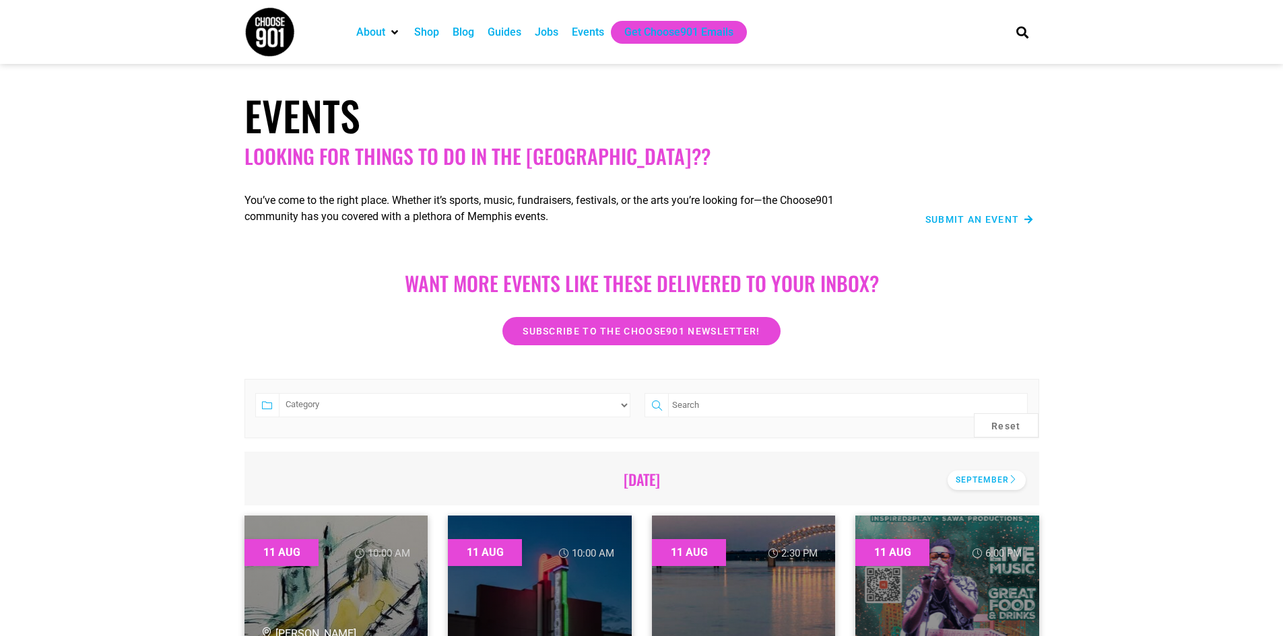
click at [985, 479] on div "September" at bounding box center [987, 481] width 78 height 20
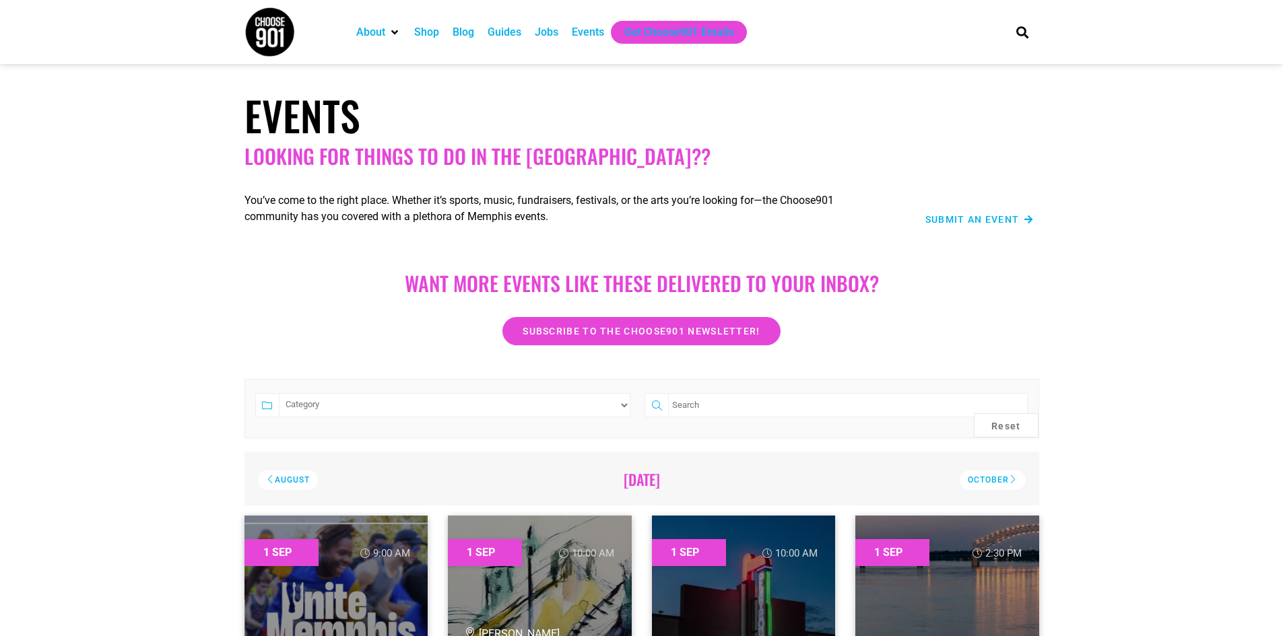
click at [985, 219] on span "Submit an Event" at bounding box center [972, 219] width 94 height 9
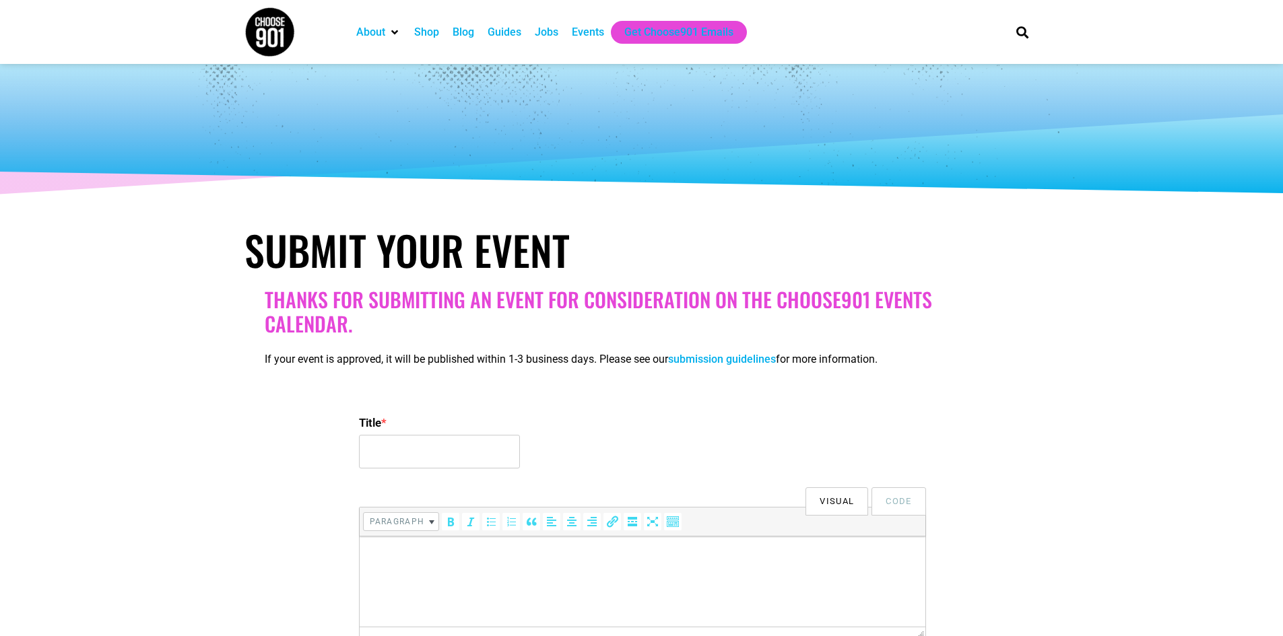
select select
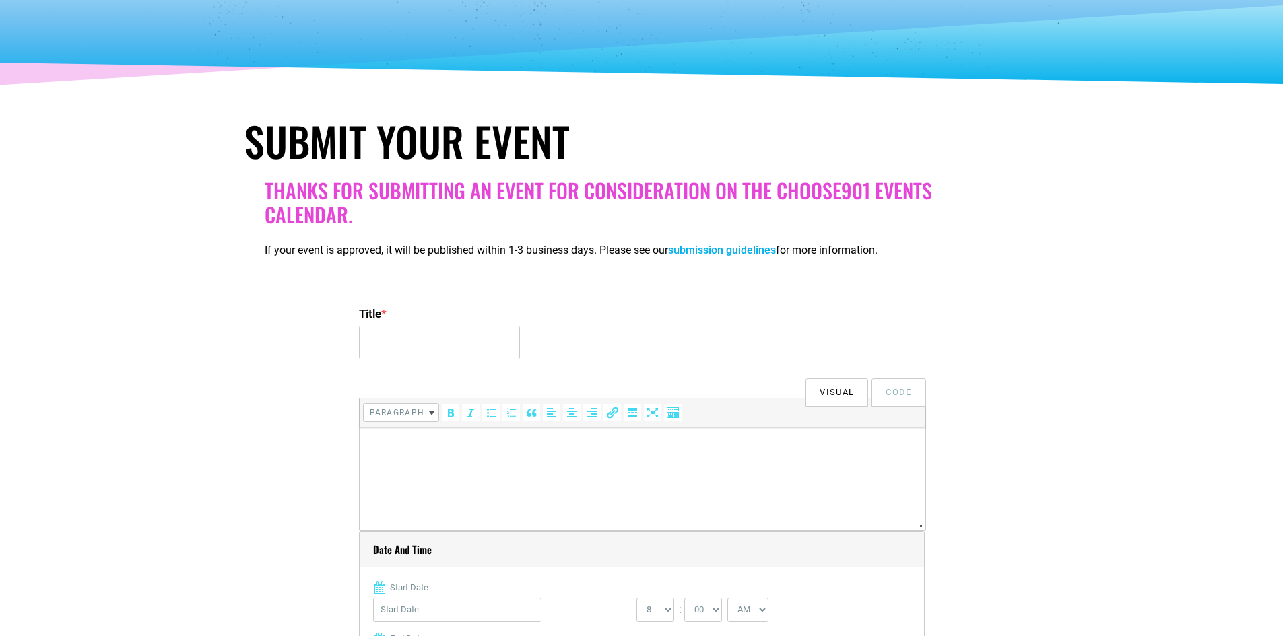
scroll to position [202, 0]
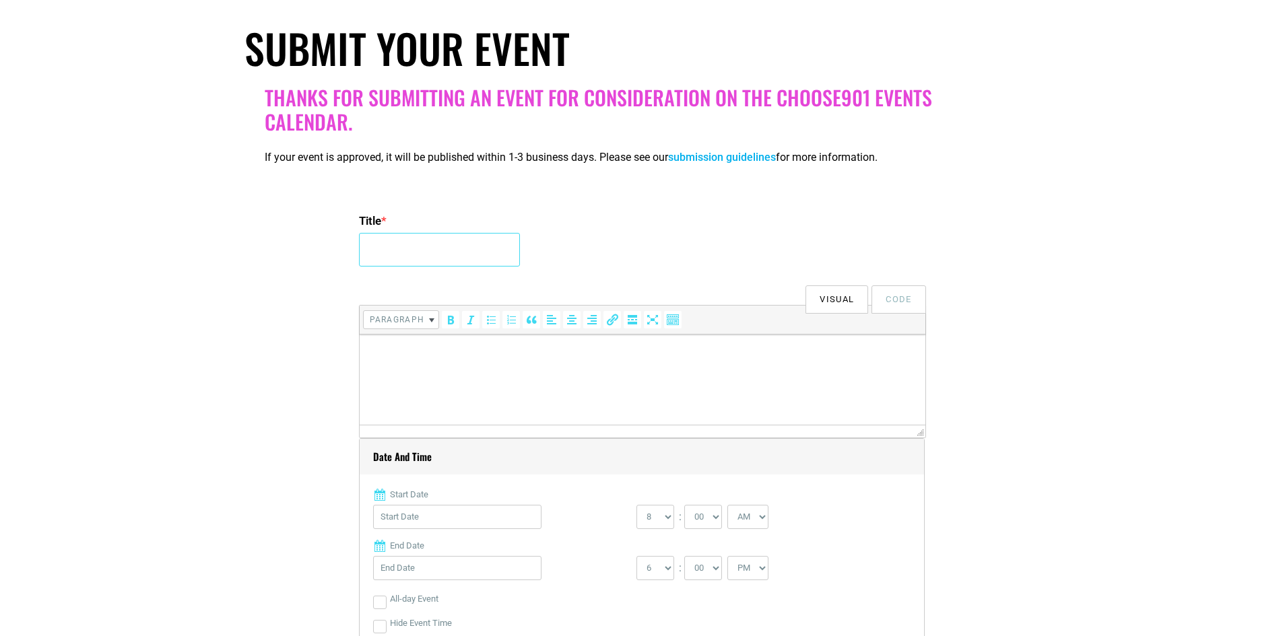
click at [421, 241] on input "Title *" at bounding box center [439, 250] width 161 height 34
paste input "[PERSON_NAME] Pride: A New Musical of Pride and Prejudice"
type input "[PERSON_NAME] Pride: A New Musical of Pride and Prejudice"
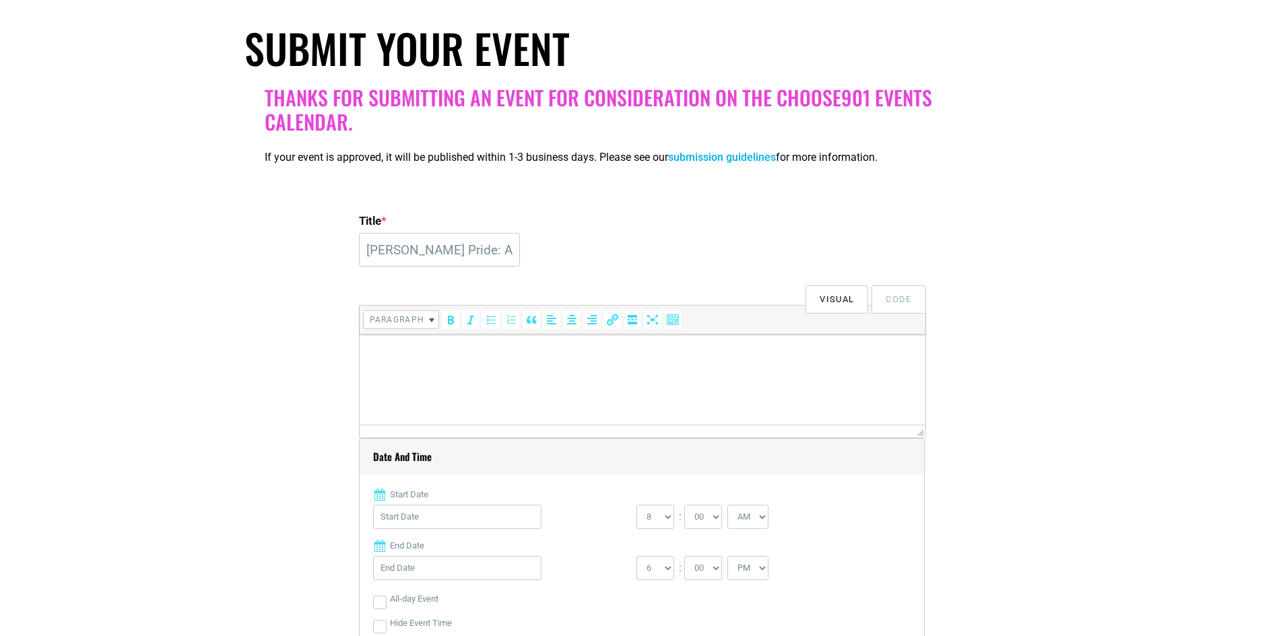
click at [435, 366] on html at bounding box center [642, 354] width 566 height 38
click at [393, 370] on html at bounding box center [642, 354] width 566 height 38
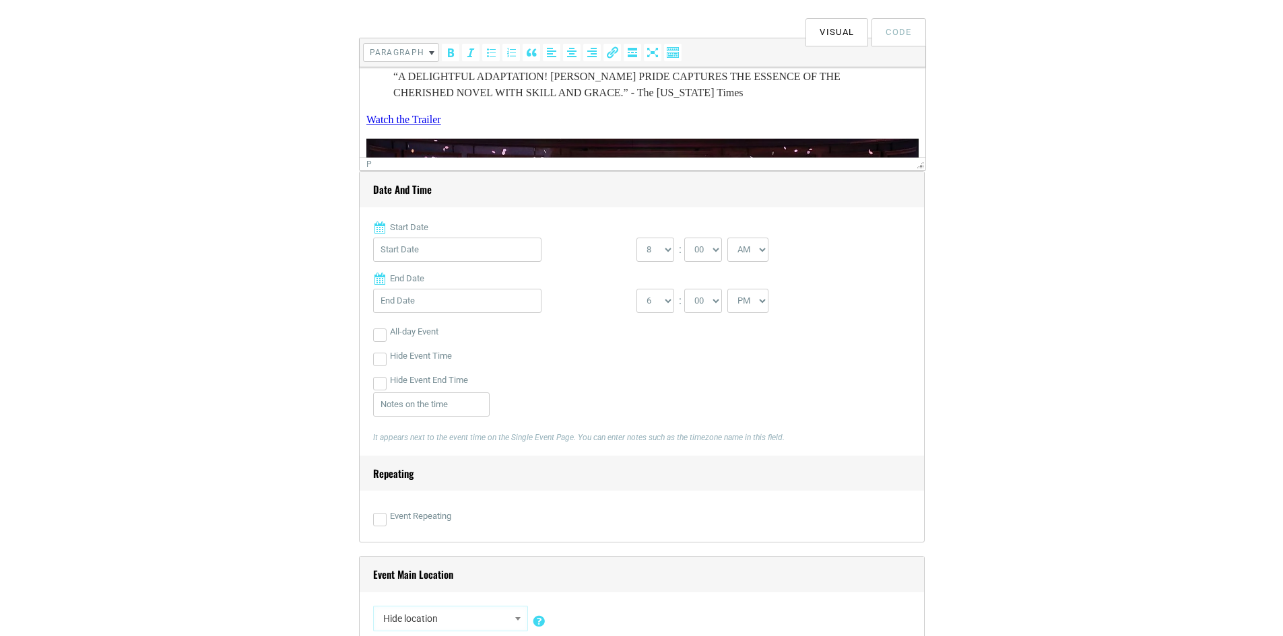
scroll to position [471, 0]
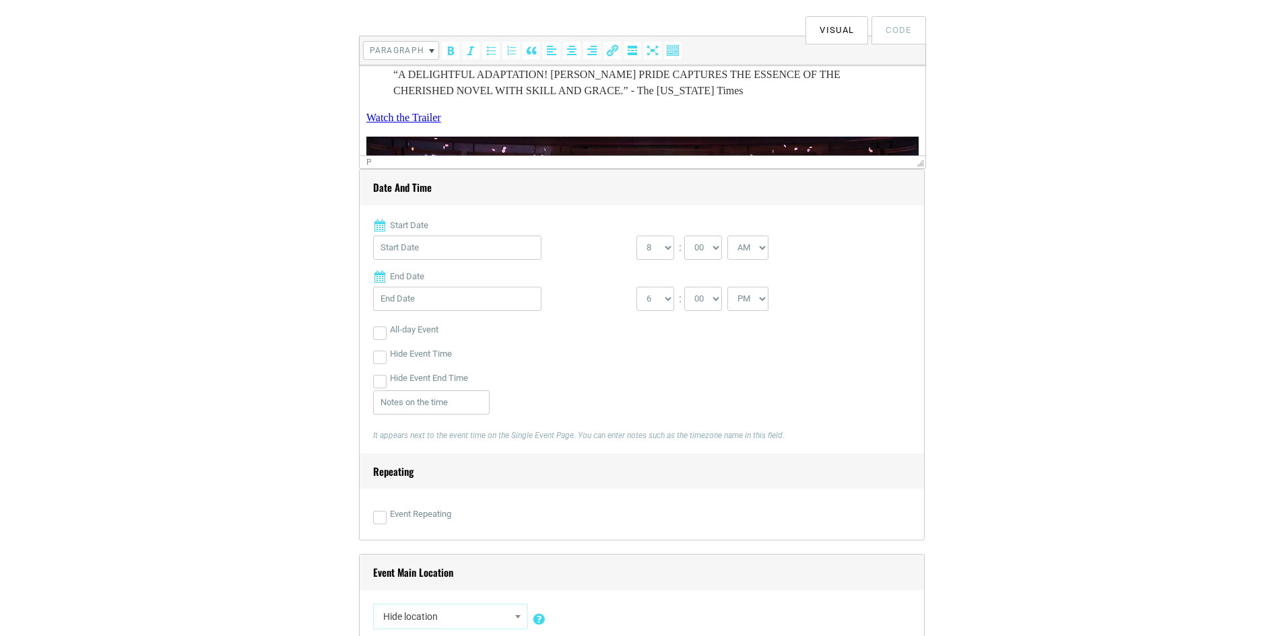
click at [418, 249] on input "Start Date" at bounding box center [457, 248] width 168 height 24
click at [515, 285] on link "Next" at bounding box center [517, 283] width 20 height 20
click at [411, 372] on link "9" at bounding box center [412, 382] width 20 height 20
type input "[DATE]"
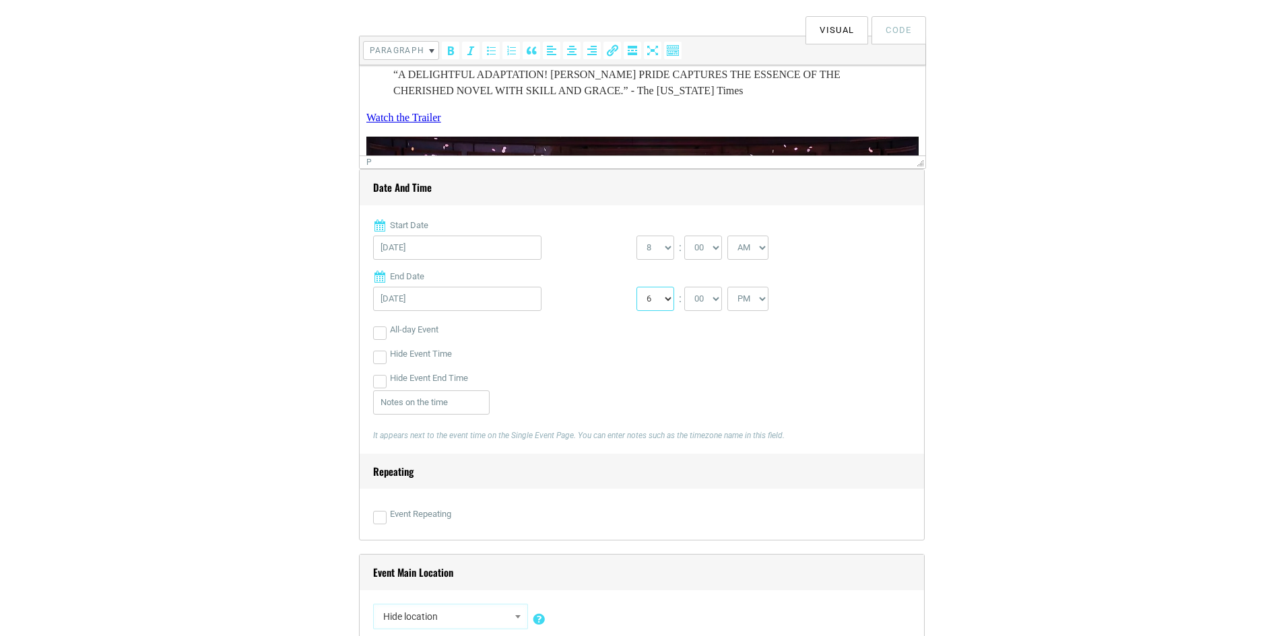
click at [668, 301] on select "1 2 3 4 5 6 7 8 9 10 11 12" at bounding box center [655, 299] width 38 height 24
select select "10"
click at [636, 288] on select "1 2 3 4 5 6 7 8 9 10 11 12" at bounding box center [655, 299] width 38 height 24
click at [663, 253] on select "0 1 2 3 4 5 6 7 8 9 10 11 12" at bounding box center [655, 248] width 38 height 24
select select "7"
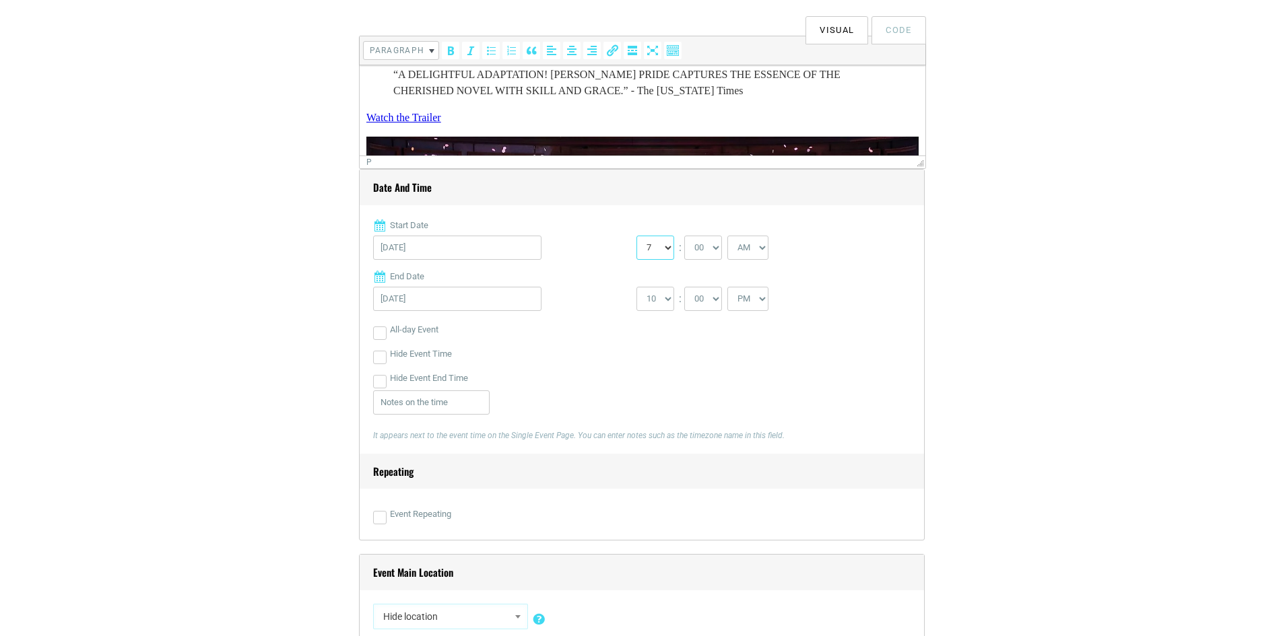
click at [636, 236] on select "0 1 2 3 4 5 6 7 8 9 10 11 12" at bounding box center [655, 248] width 38 height 24
click at [708, 254] on select "00 05 10 15 20 25 30 35 40 45 50 55" at bounding box center [703, 248] width 38 height 24
select select "30"
click at [685, 236] on select "00 05 10 15 20 25 30 35 40 45 50 55" at bounding box center [703, 248] width 38 height 24
click at [752, 249] on select "AM PM" at bounding box center [747, 248] width 41 height 24
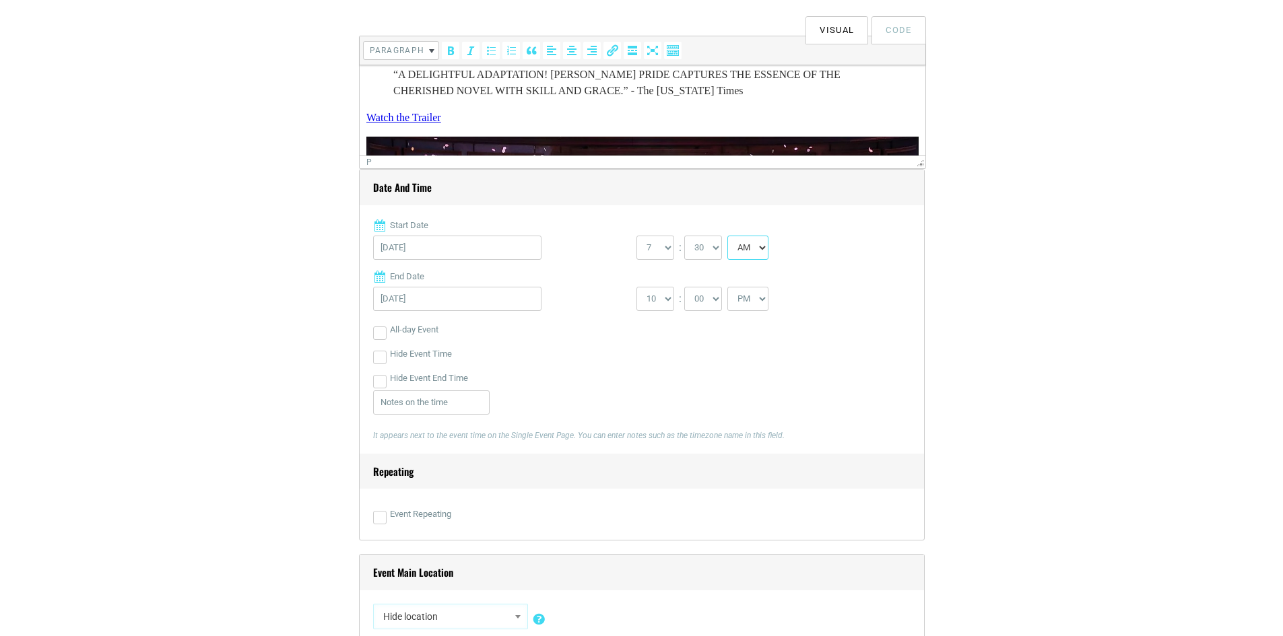
select select "PM"
click at [729, 236] on select "AM PM" at bounding box center [747, 248] width 41 height 24
click at [377, 522] on input "Event Repeating" at bounding box center [379, 517] width 13 height 13
checkbox input "true"
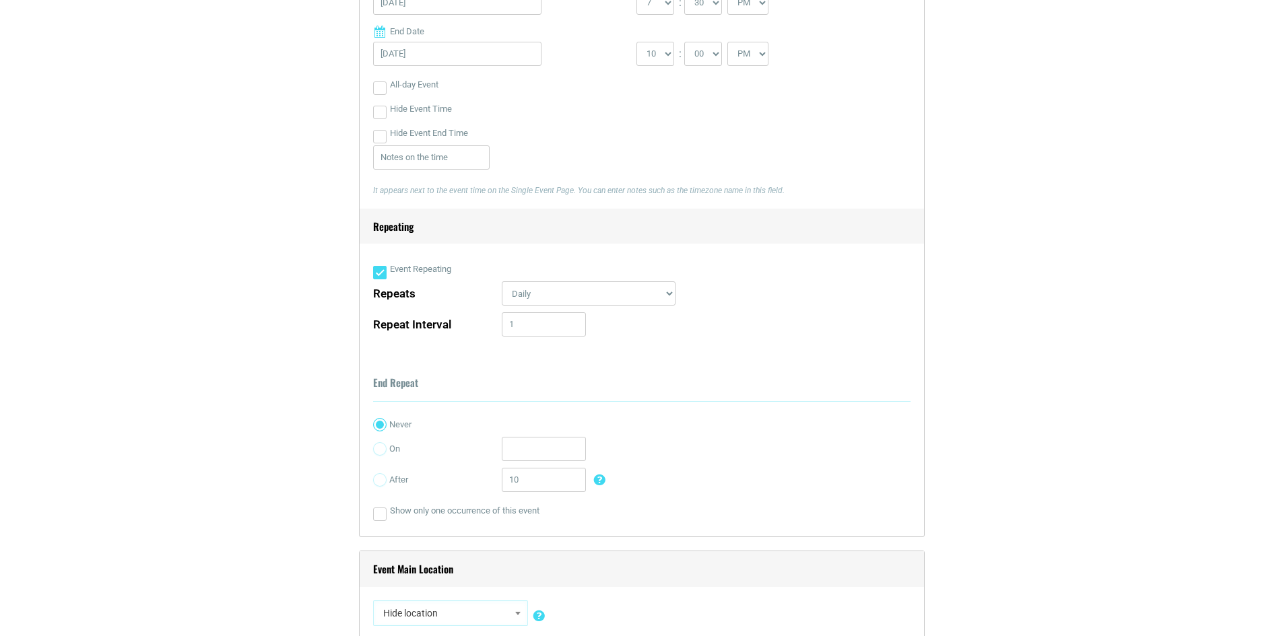
scroll to position [741, 0]
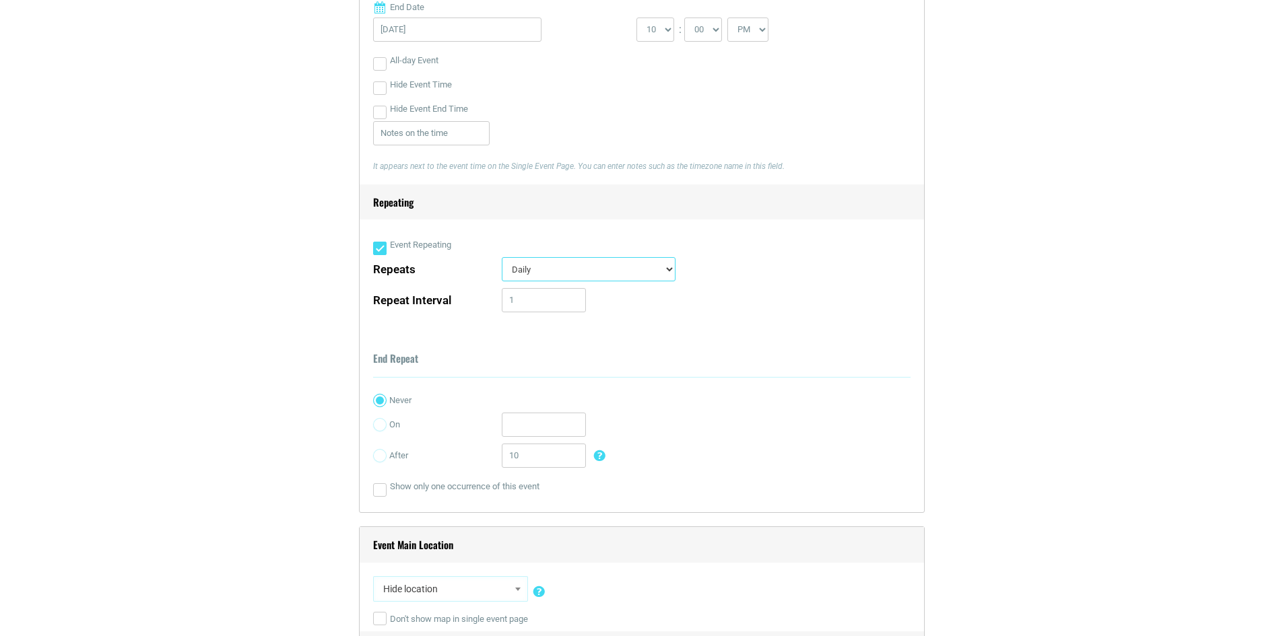
click at [595, 272] on select "Daily Every Weekday Every Weekend Certain Weekdays Weekly Monthly Yearly Custom…" at bounding box center [589, 269] width 174 height 24
select select "custom_days"
click at [502, 259] on select "Daily Every Weekday Every Weekend Certain Weekdays Weekly Monthly Yearly Custom…" at bounding box center [589, 269] width 174 height 24
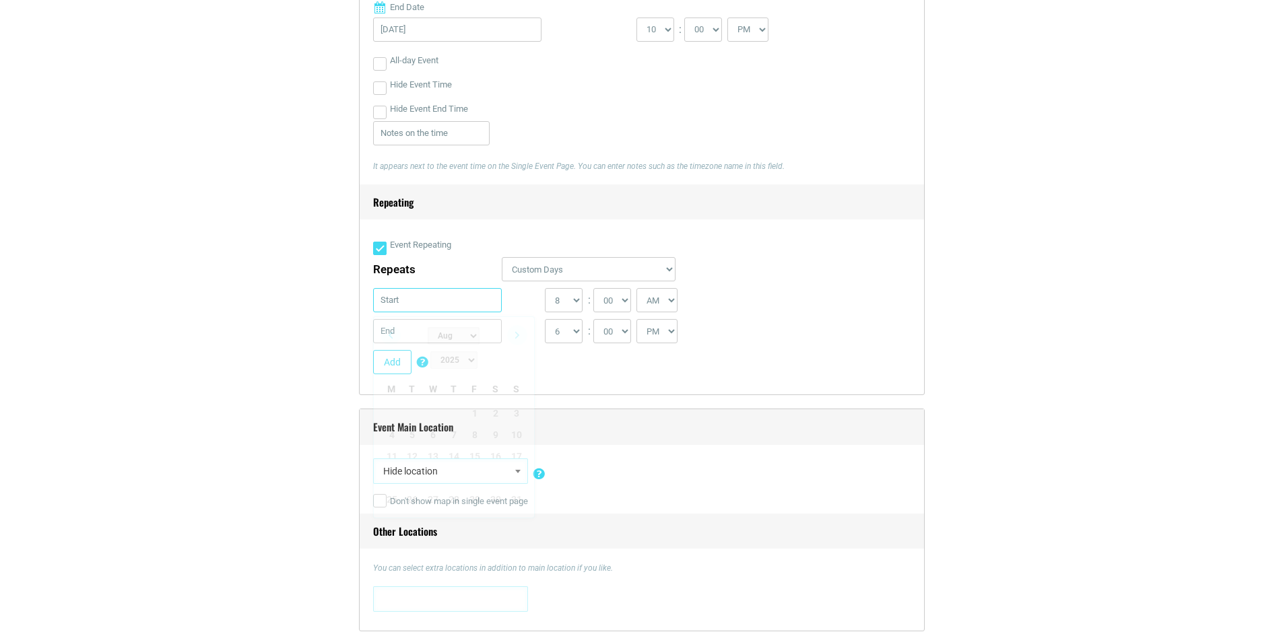
click at [466, 303] on input "text" at bounding box center [437, 300] width 129 height 24
click at [523, 335] on link "Next" at bounding box center [517, 335] width 20 height 20
click at [431, 425] on link "10" at bounding box center [433, 435] width 20 height 20
type input "[DATE]"
click at [457, 329] on input "text" at bounding box center [437, 331] width 129 height 24
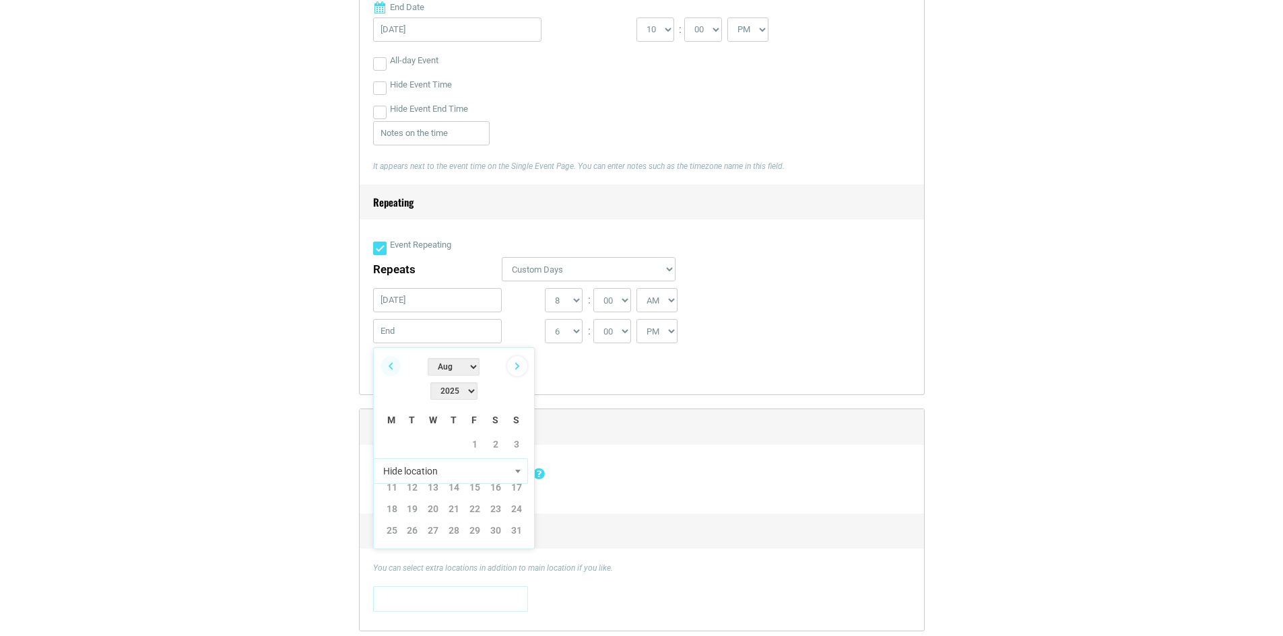
click at [515, 365] on link "Next" at bounding box center [517, 366] width 20 height 20
click at [434, 456] on link "10" at bounding box center [433, 466] width 20 height 20
type input "[DATE]"
click at [571, 304] on select "0 1 2 3 4 5 6 7 8 9 10 11 12" at bounding box center [564, 300] width 38 height 24
select select "7"
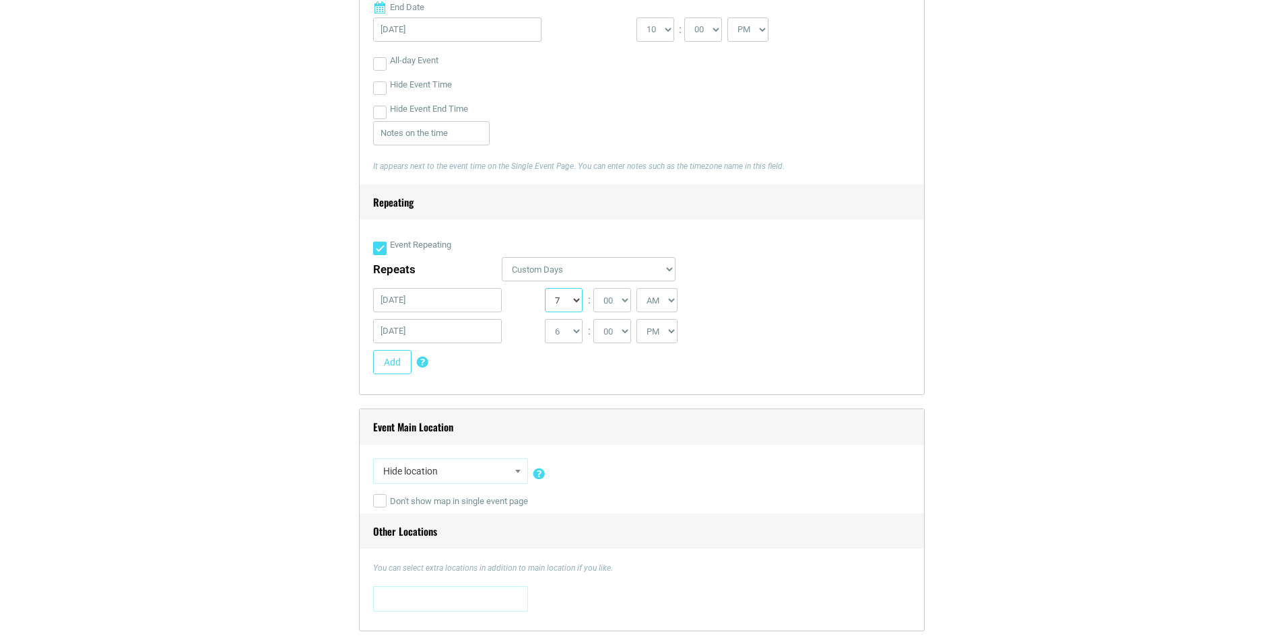
click at [545, 290] on select "0 1 2 3 4 5 6 7 8 9 10 11 12" at bounding box center [564, 300] width 38 height 24
click at [609, 305] on select "00 05 10 15 20 25 30 35 40 45 50 55" at bounding box center [612, 300] width 38 height 24
select select "30"
click at [594, 290] on select "00 05 10 15 20 25 30 35 40 45 50 55" at bounding box center [612, 300] width 38 height 24
click at [662, 304] on select "AM PM" at bounding box center [656, 300] width 41 height 24
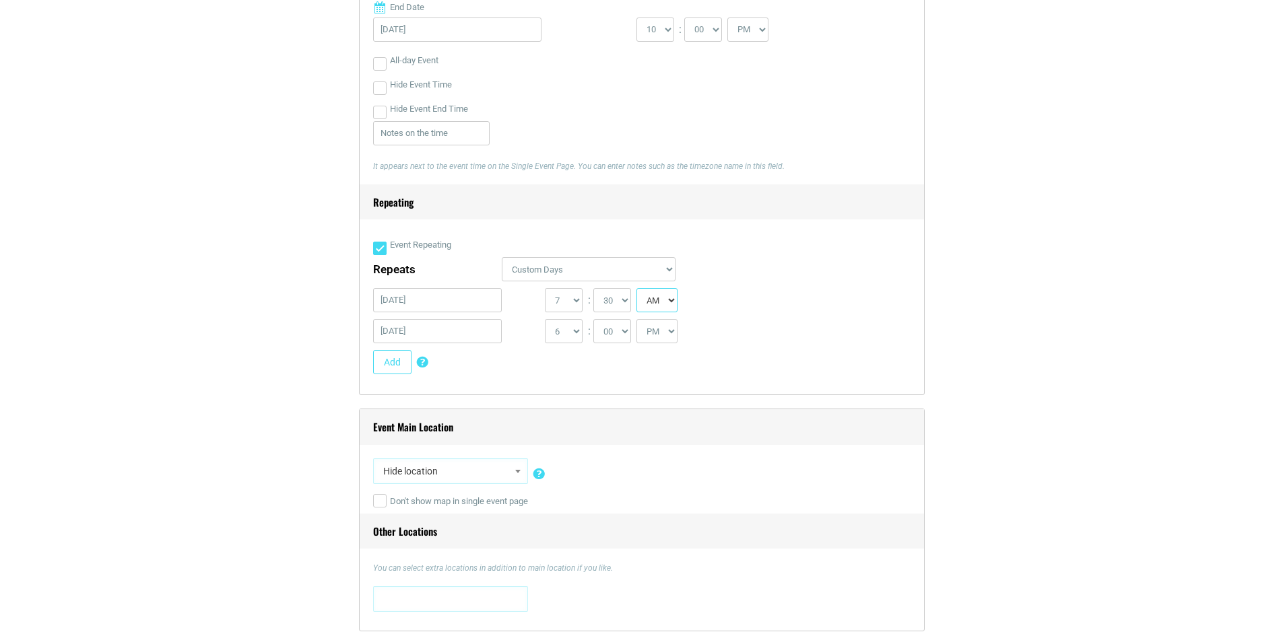
select select "PM"
click at [638, 290] on select "AM PM" at bounding box center [656, 300] width 41 height 24
click at [576, 332] on select "1 2 3 4 5 6 7 8 9 10 11 12" at bounding box center [564, 331] width 38 height 24
select select "10"
click at [545, 321] on select "1 2 3 4 5 6 7 8 9 10 11 12" at bounding box center [564, 331] width 38 height 24
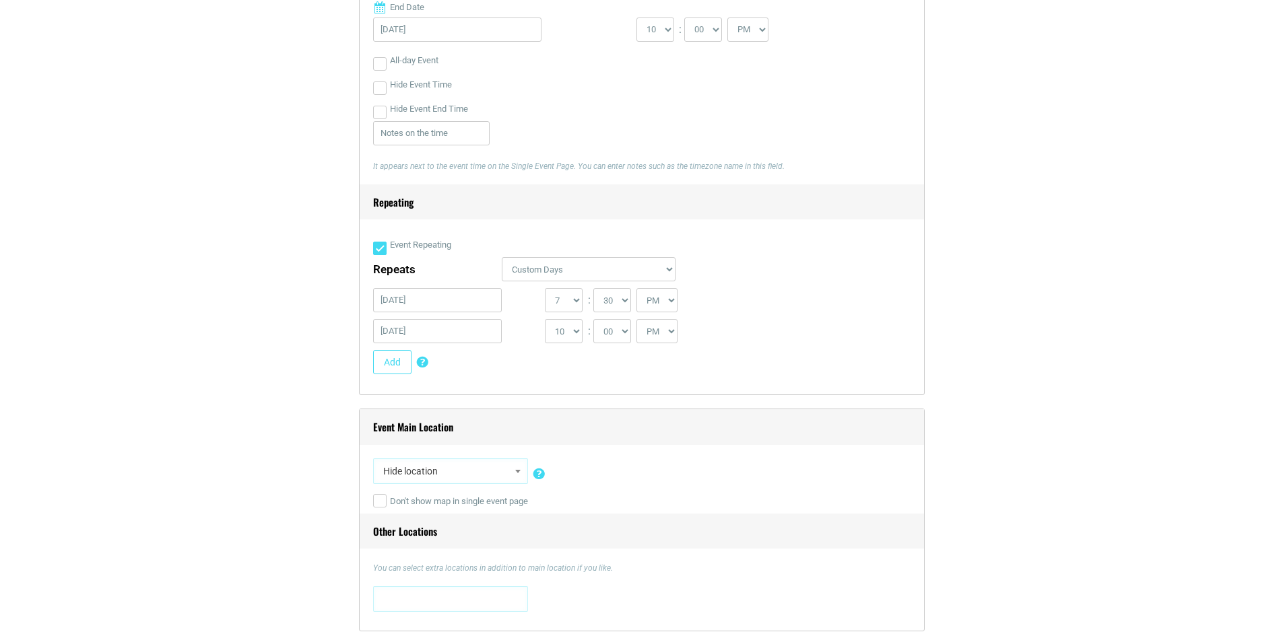
click at [725, 364] on div "Add Custom Days Repeating Add certain days to event occurrences. If you have a …" at bounding box center [636, 365] width 527 height 31
click at [391, 369] on button "Add" at bounding box center [392, 362] width 38 height 24
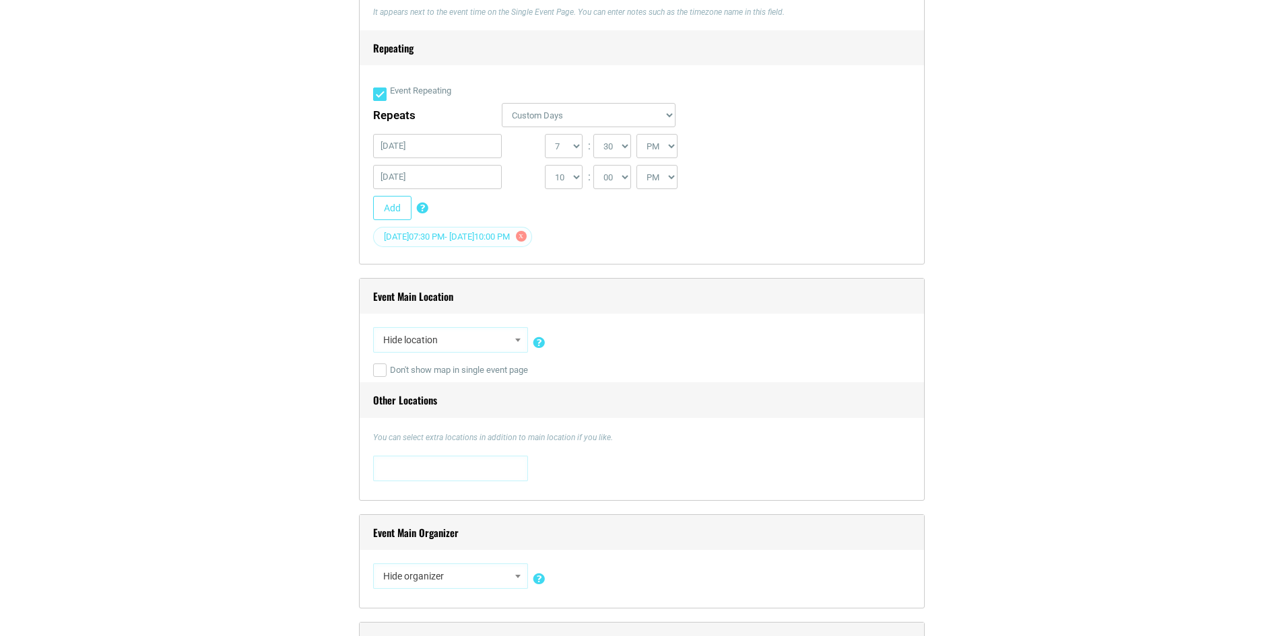
scroll to position [875, 0]
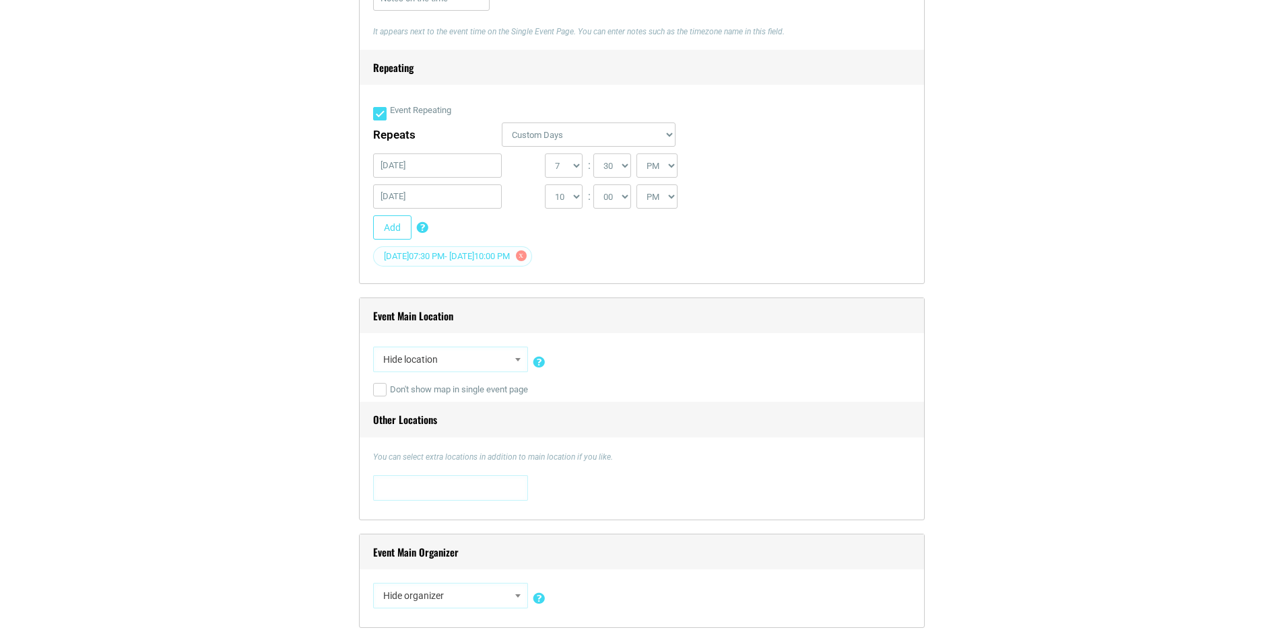
click at [451, 357] on span "Hide location" at bounding box center [450, 360] width 145 height 24
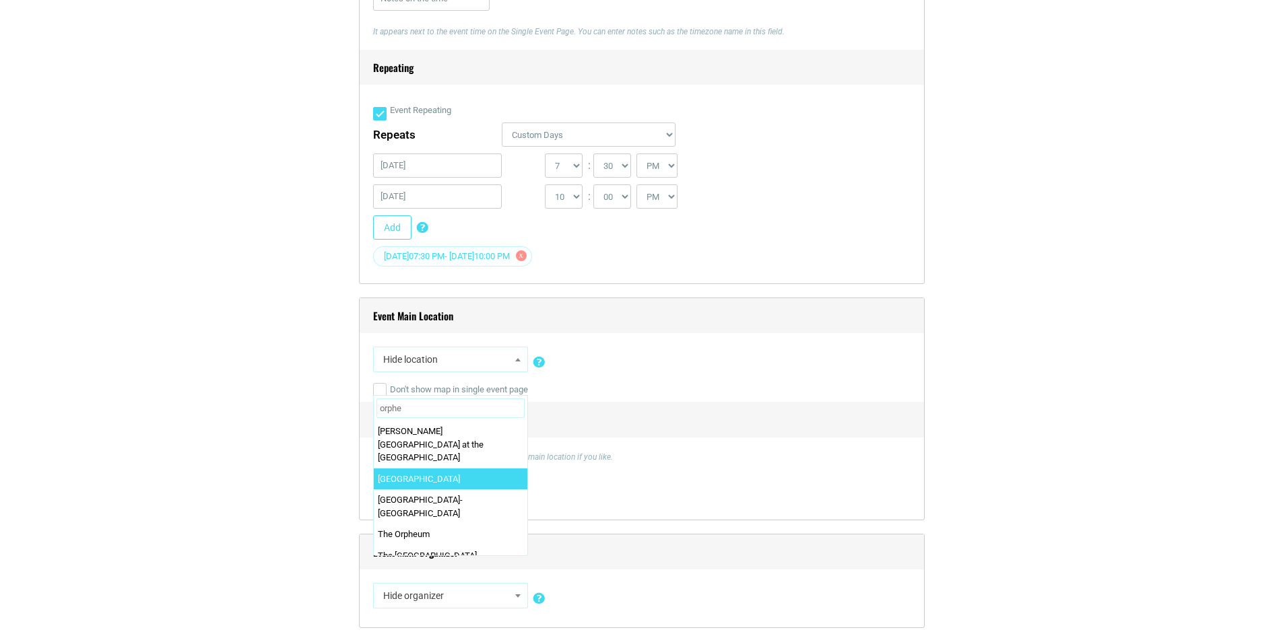
type input "orphe"
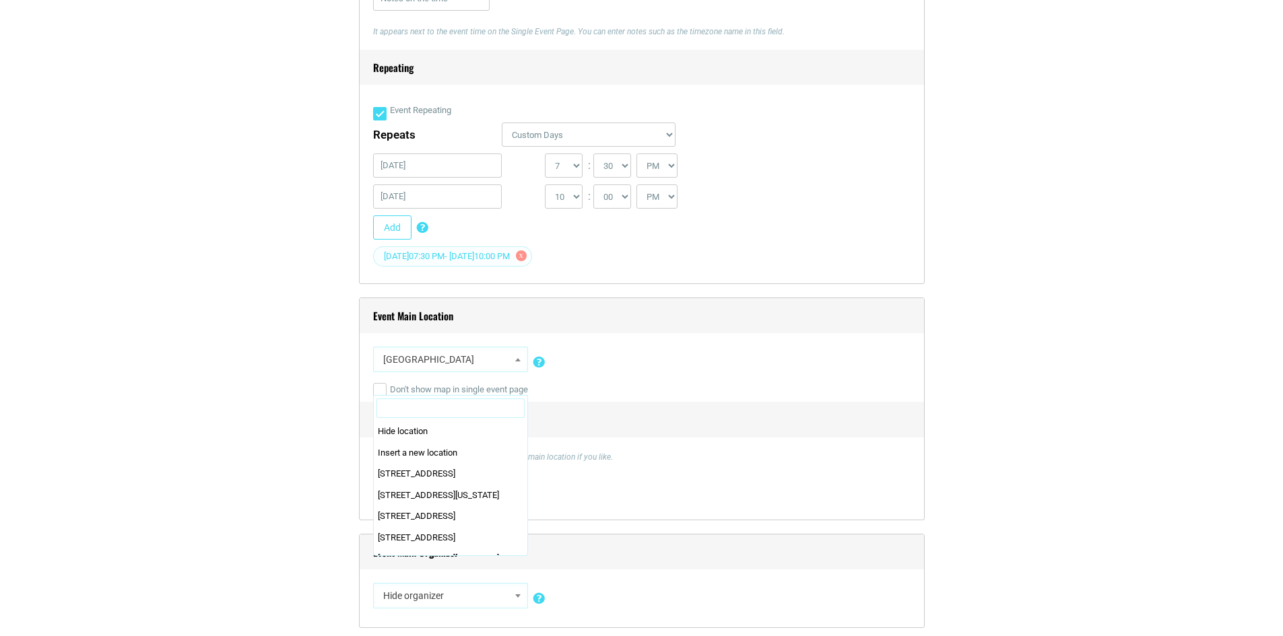
click at [514, 363] on span at bounding box center [517, 360] width 13 height 18
select select "2099"
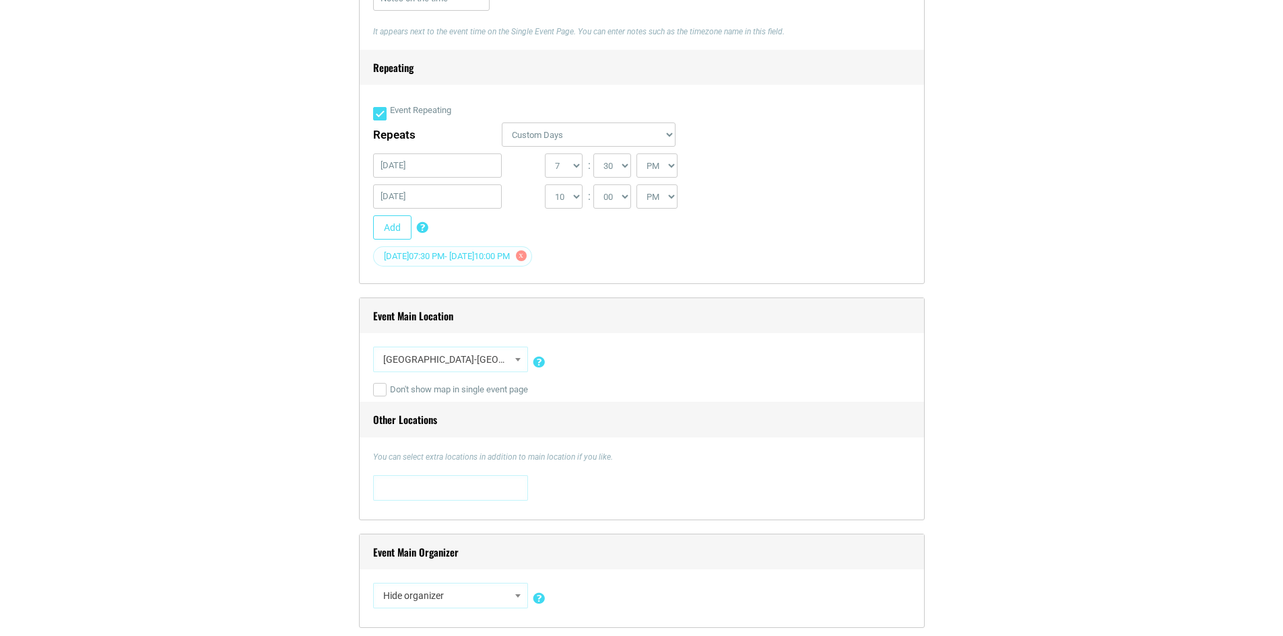
click at [590, 411] on h4 "Other Locations" at bounding box center [642, 420] width 564 height 36
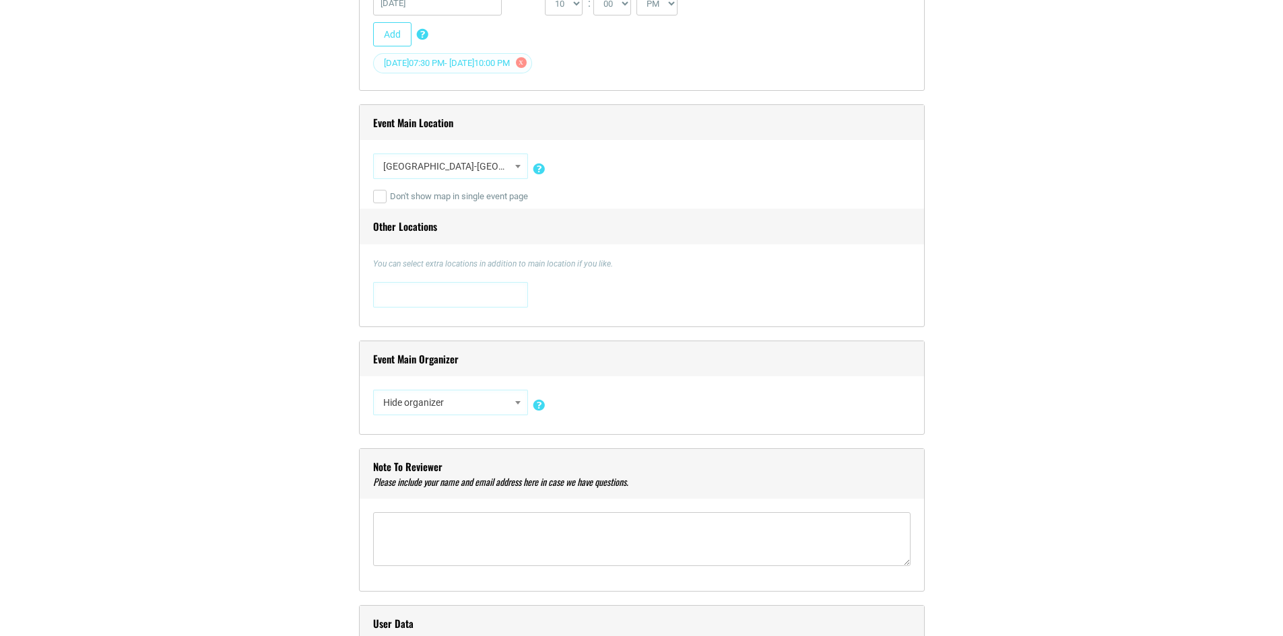
scroll to position [1145, 0]
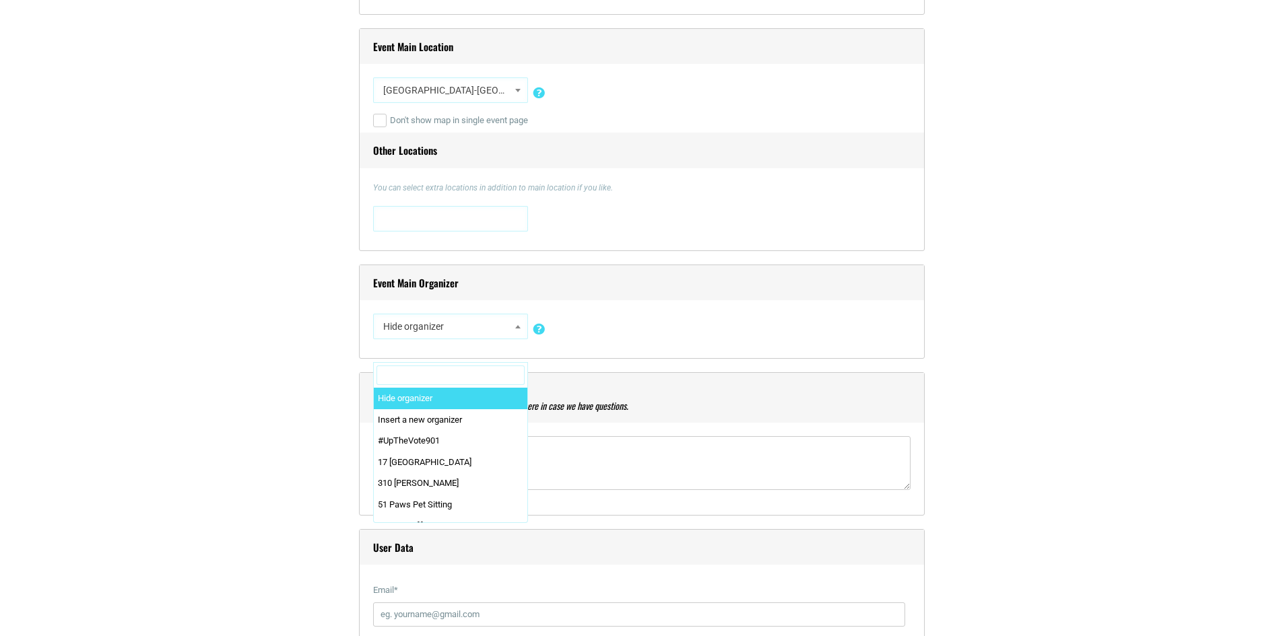
click at [434, 327] on span "Hide organizer" at bounding box center [450, 327] width 145 height 24
type input "orpheum"
select select "2865"
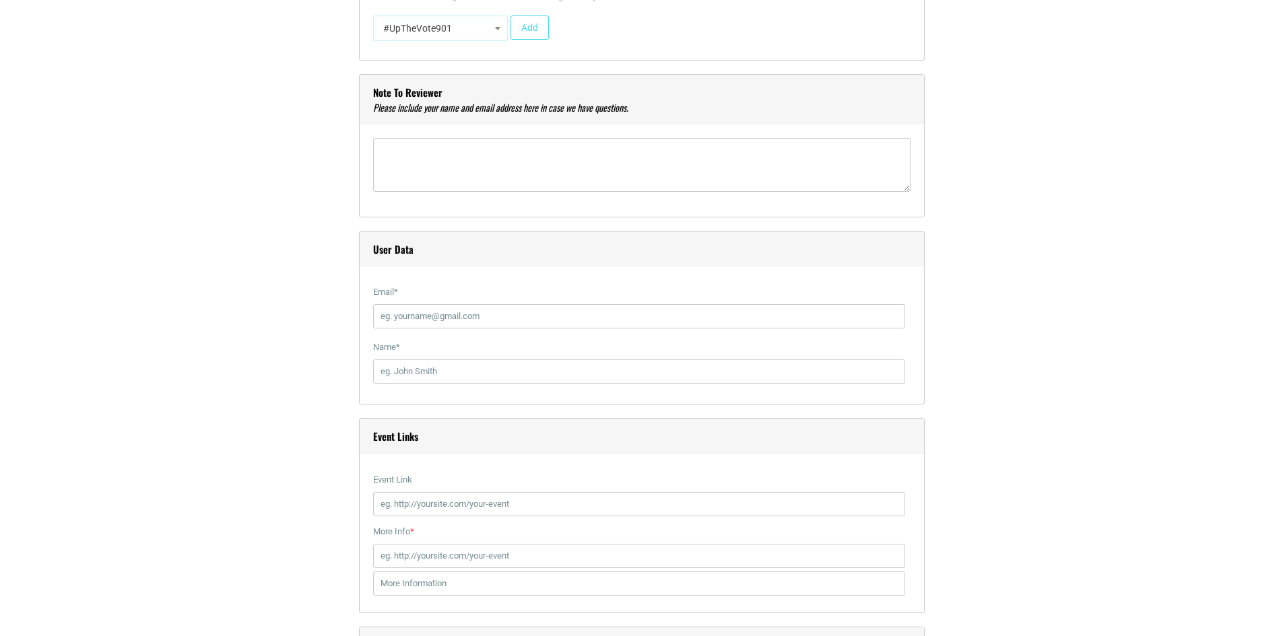
scroll to position [1549, 0]
click at [409, 316] on input "Email *" at bounding box center [639, 315] width 532 height 24
type input "[PERSON_NAME][EMAIL_ADDRESS][DOMAIN_NAME]"
click at [422, 370] on input "Name *" at bounding box center [639, 370] width 532 height 24
type input "[PERSON_NAME]"
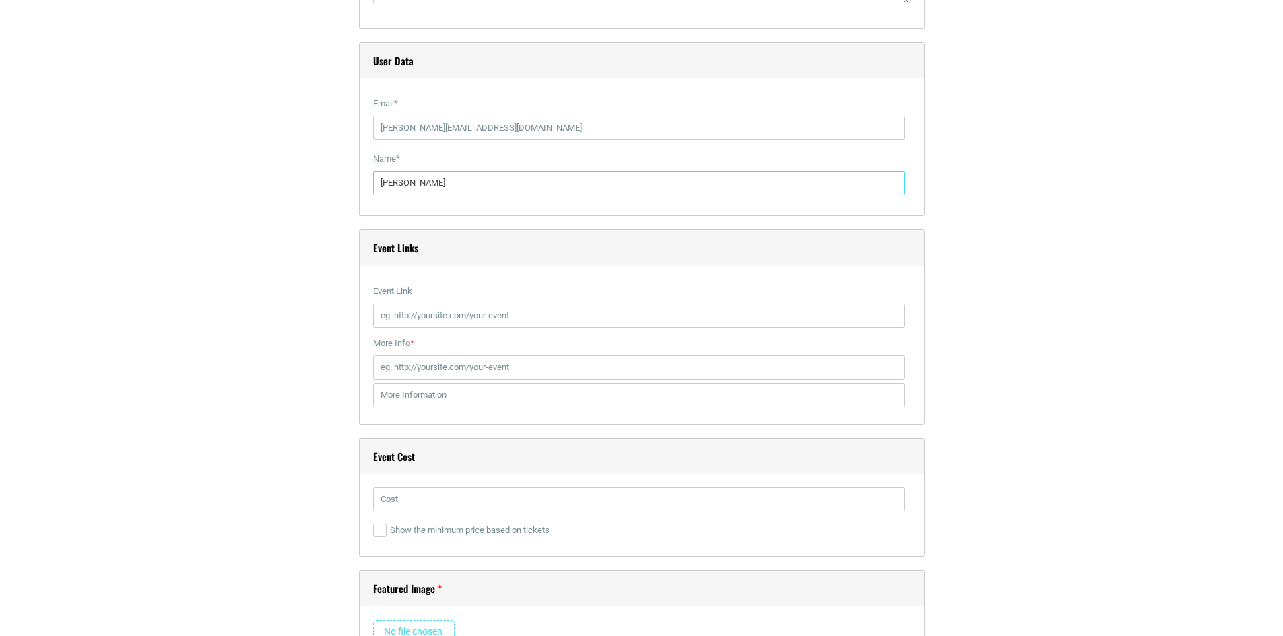
scroll to position [1751, 0]
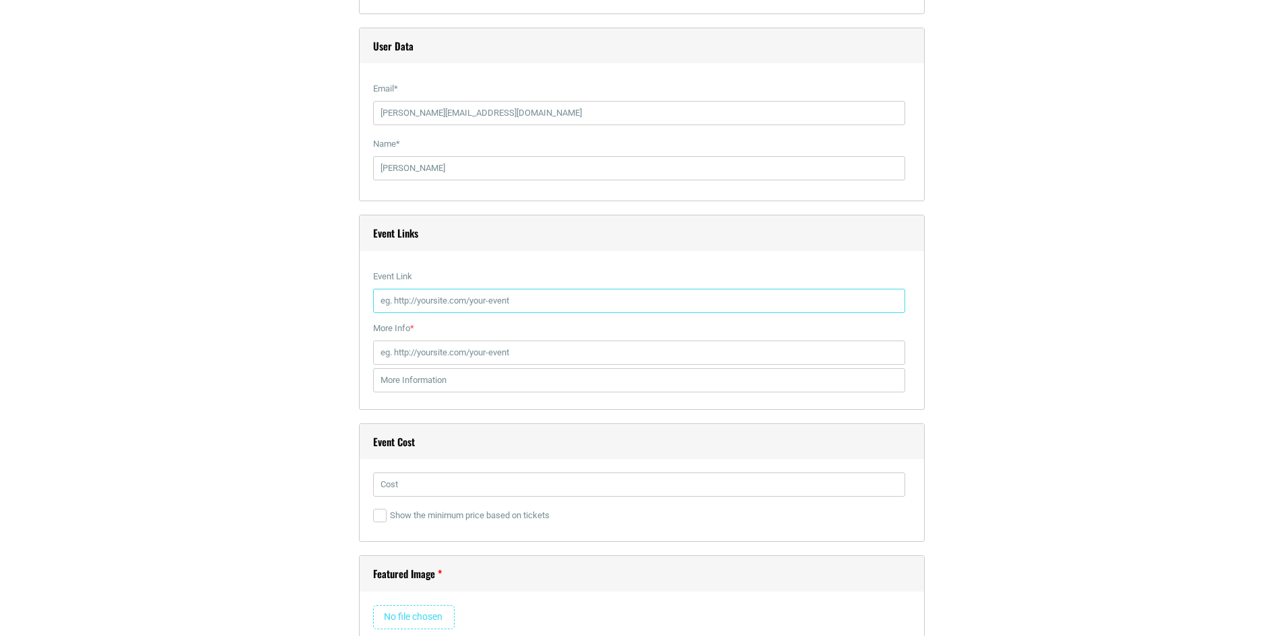
click at [430, 300] on input "Event Link" at bounding box center [639, 301] width 532 height 24
click at [454, 302] on input "Event Link" at bounding box center [639, 301] width 532 height 24
paste input "[URL][DOMAIN_NAME]"
type input "[URL][DOMAIN_NAME]"
click at [407, 356] on input "More Info *" at bounding box center [639, 353] width 532 height 24
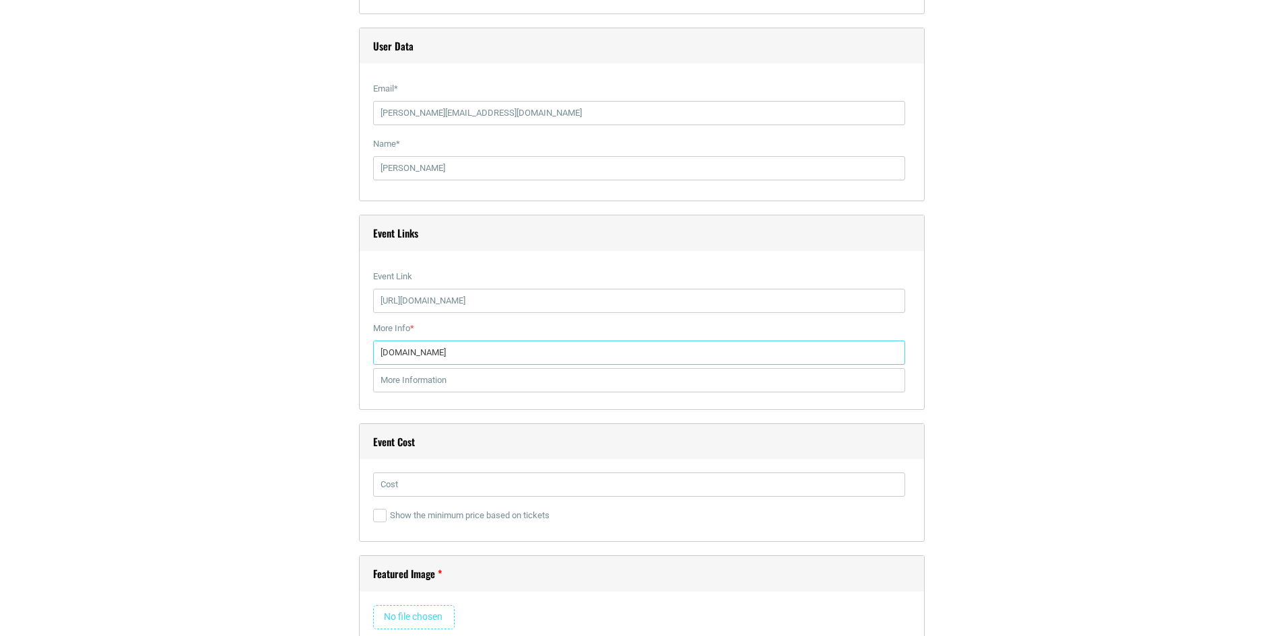
type input "[DOMAIN_NAME]"
click at [294, 417] on div "Title * [PERSON_NAME] Pride: A New Musical of Pride and Prejudice Visual Code b…" at bounding box center [641, 6] width 795 height 2746
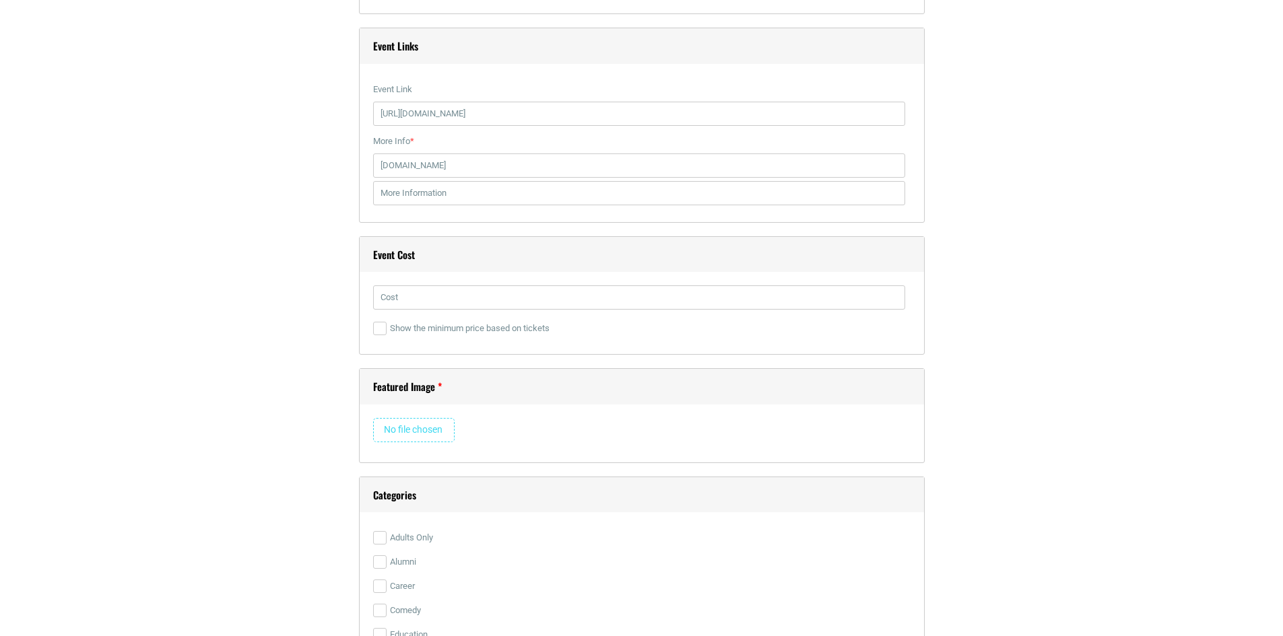
scroll to position [1953, 0]
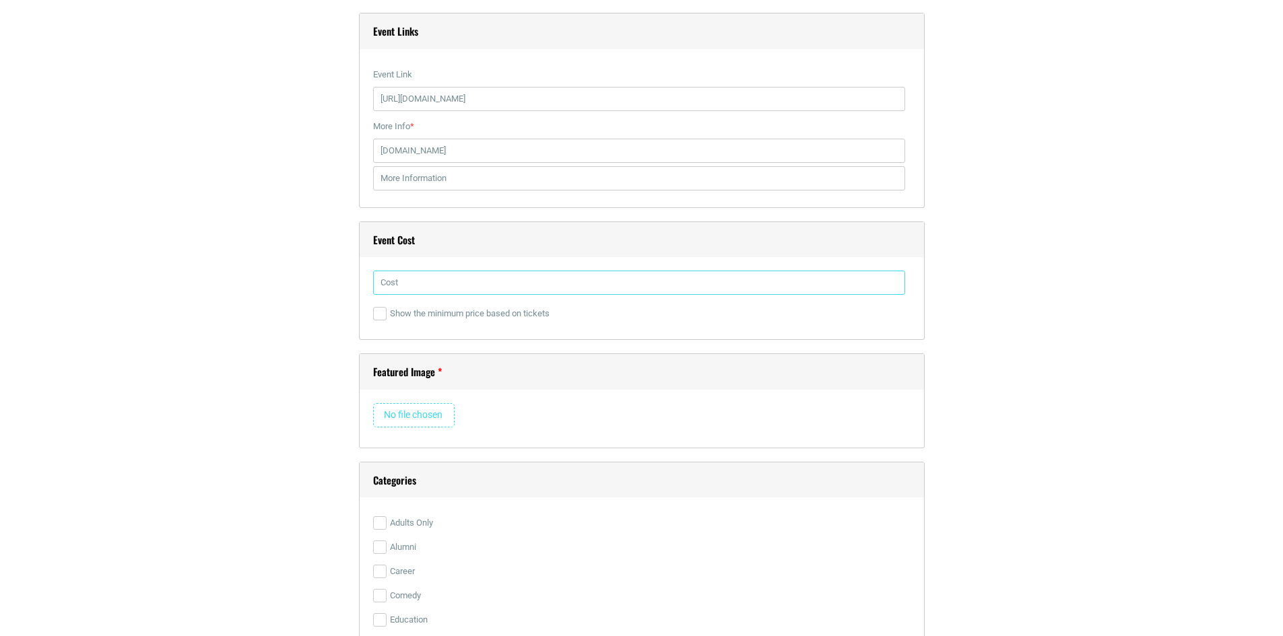
drag, startPoint x: 411, startPoint y: 284, endPoint x: 395, endPoint y: 284, distance: 15.5
click at [411, 284] on input "text" at bounding box center [639, 283] width 532 height 24
paste input "$35.90 - $116.60"
type input "$35.90 - $116.60"
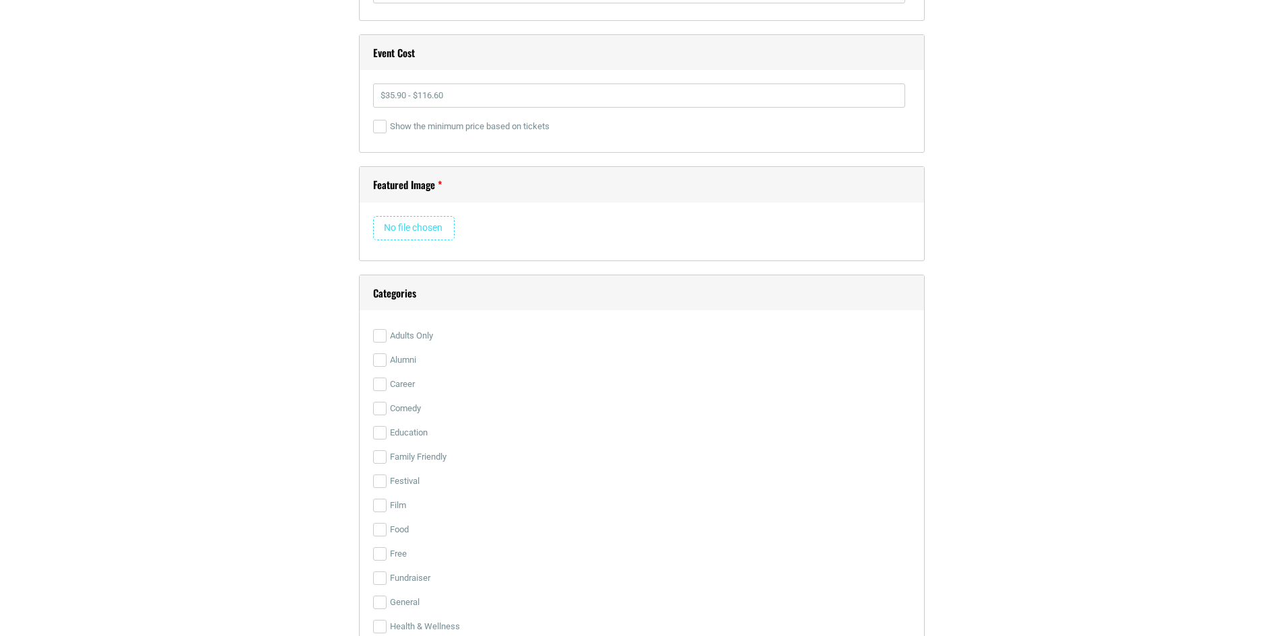
scroll to position [2155, 0]
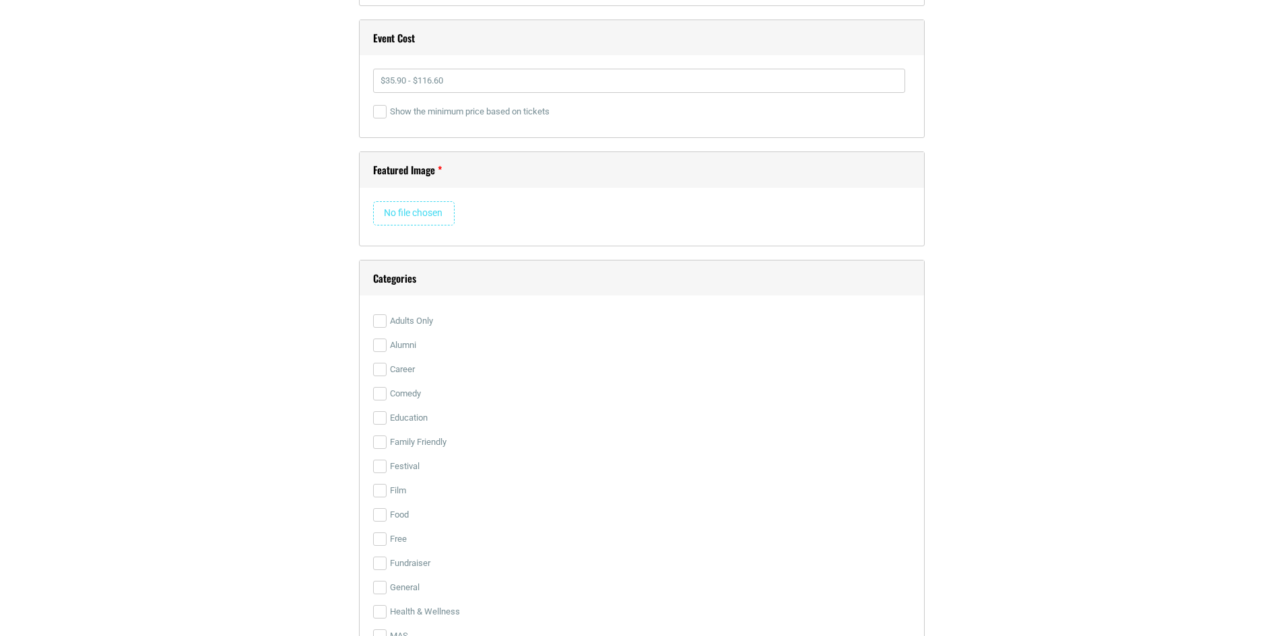
click at [395, 210] on input "file" at bounding box center [413, 213] width 81 height 24
type input "C:\fakepath\JeffCarpenter-2652 (edited).JPG"
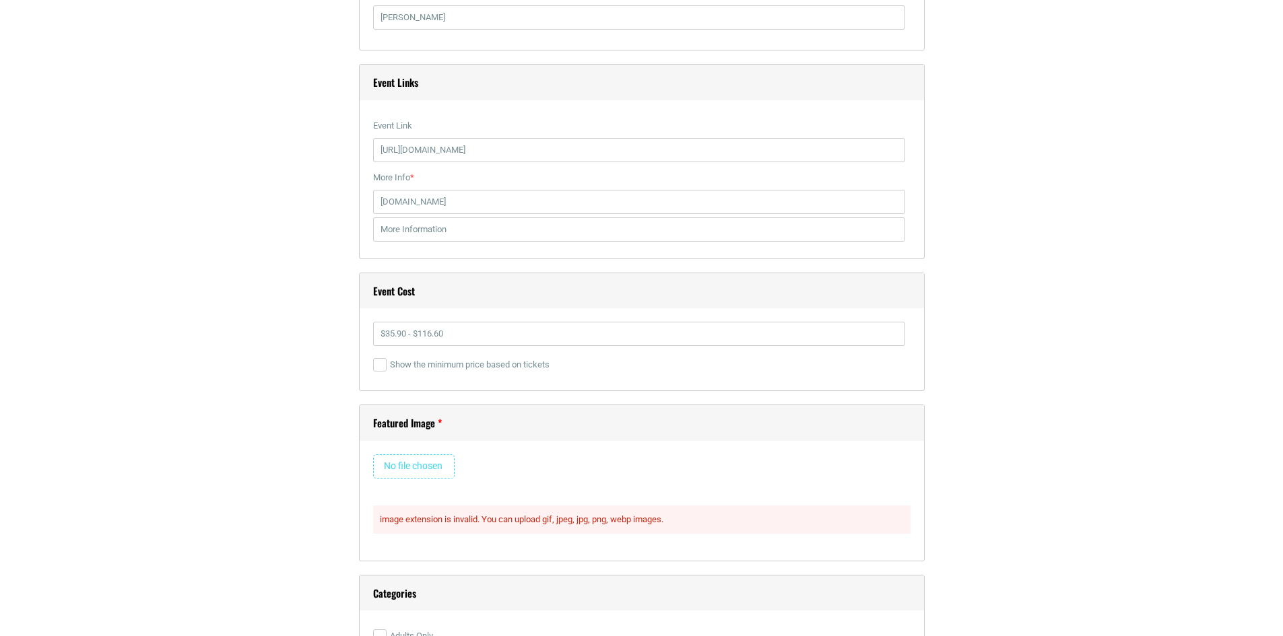
scroll to position [2088, 0]
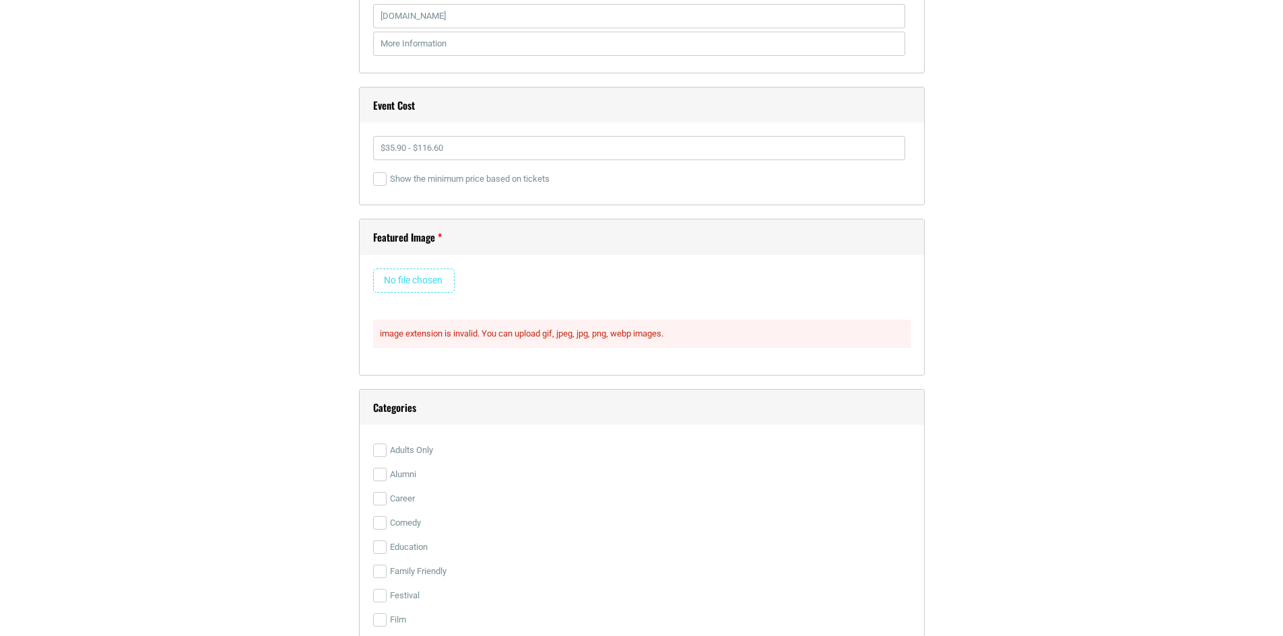
click at [432, 282] on input "file" at bounding box center [413, 281] width 81 height 24
click at [415, 279] on input "file" at bounding box center [413, 281] width 81 height 24
click at [439, 282] on input "file" at bounding box center [413, 281] width 81 height 24
type input "C:\fakepath\AccountManager_(1920x1080)_AustensPride.jpg"
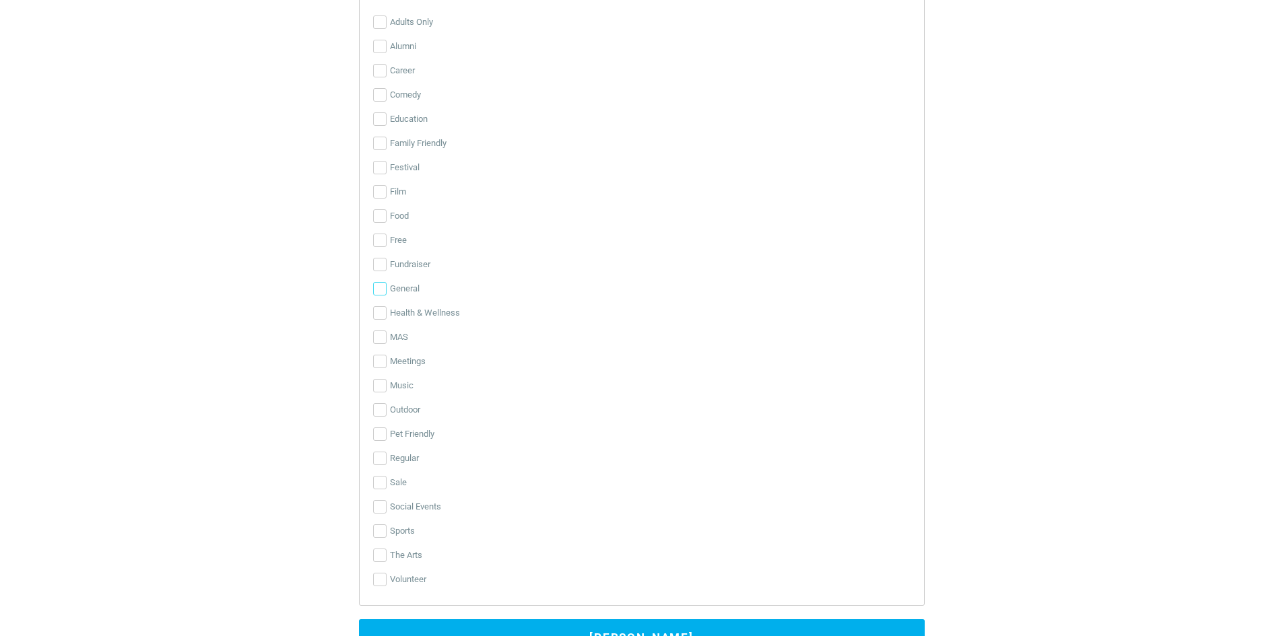
scroll to position [2828, 0]
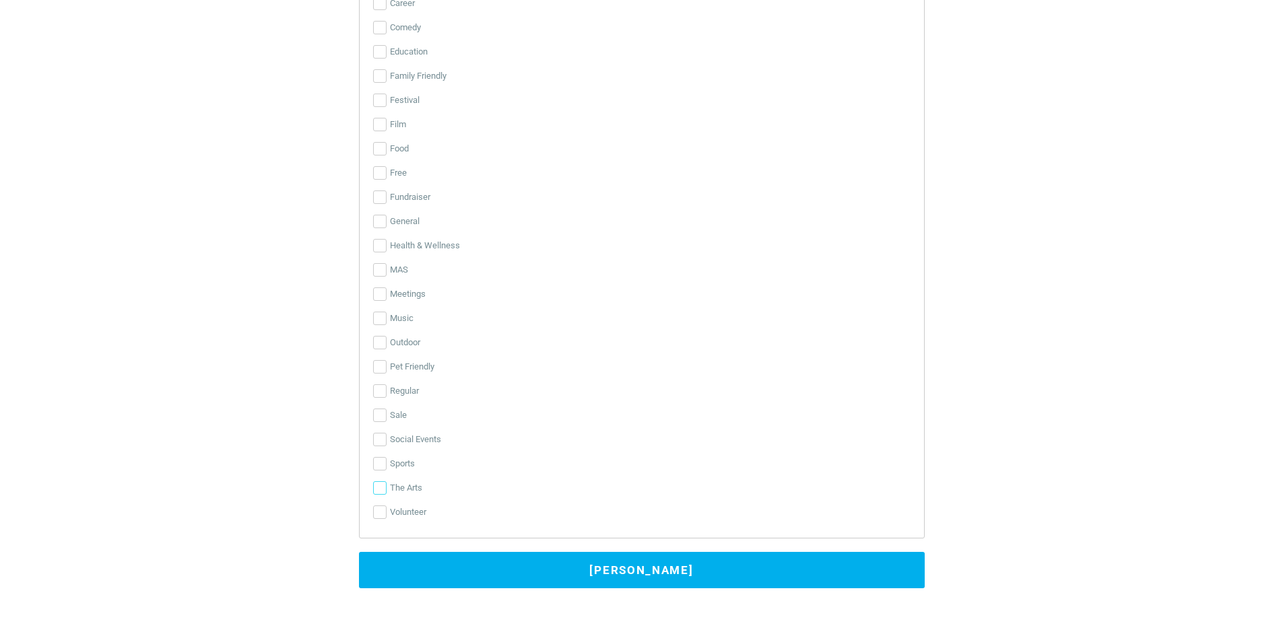
click at [380, 495] on input "The Arts" at bounding box center [379, 488] width 13 height 13
checkbox input "true"
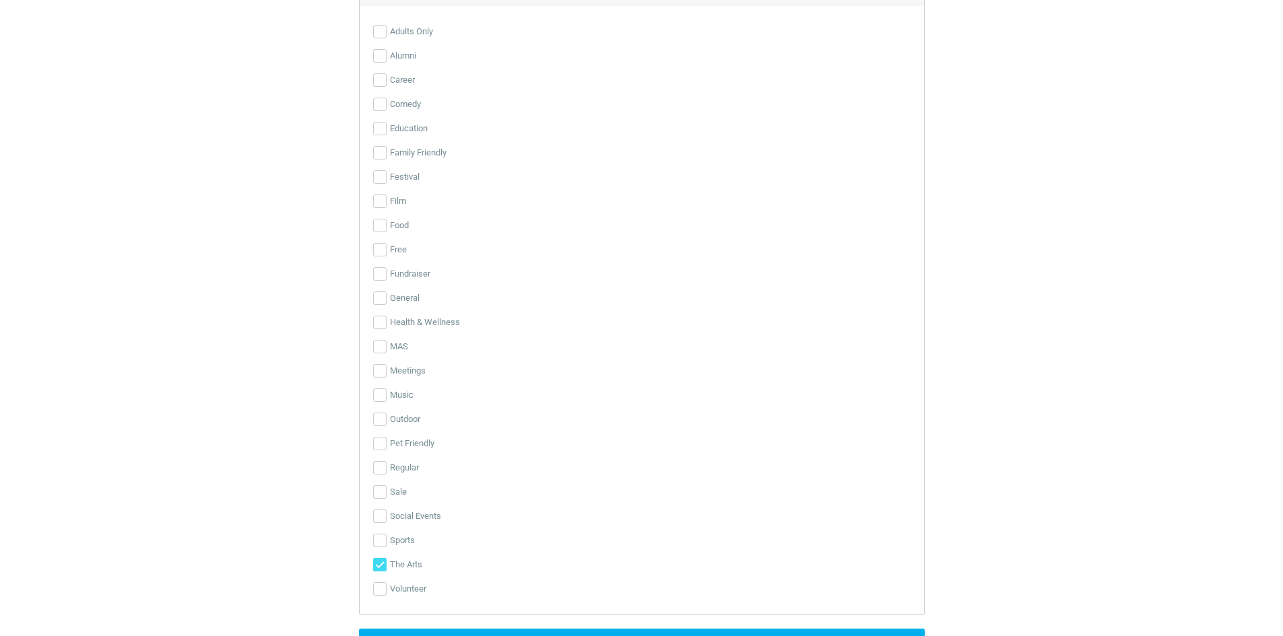
scroll to position [2626, 0]
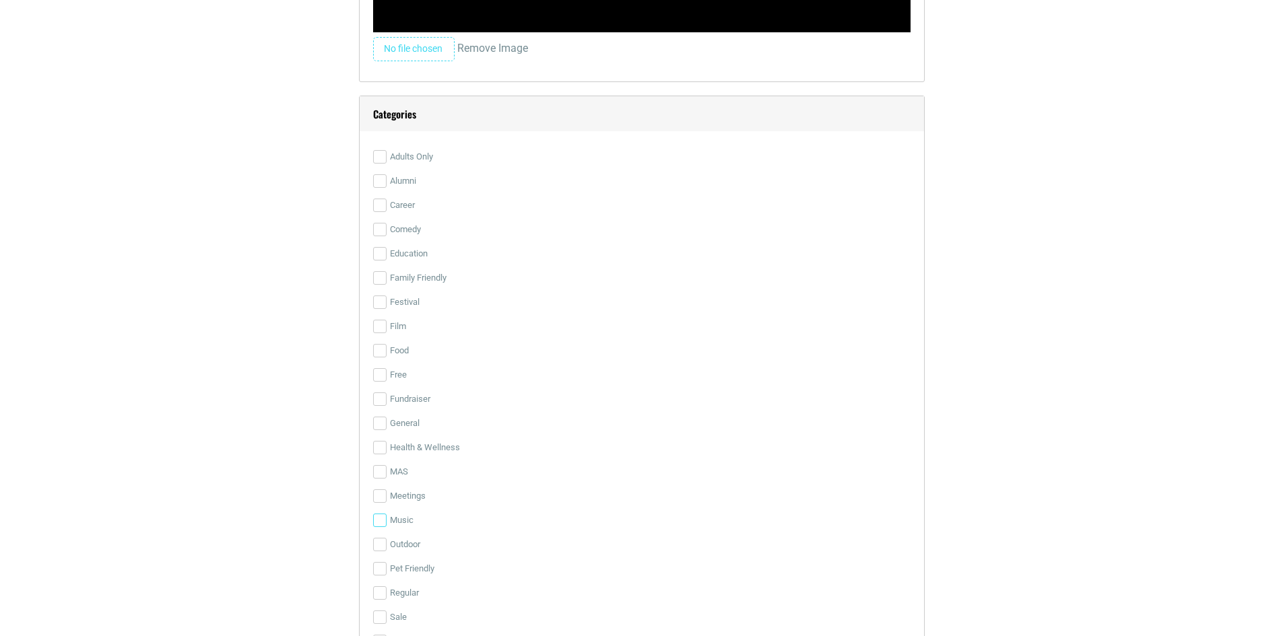
click at [379, 526] on input "Music" at bounding box center [379, 520] width 13 height 13
checkbox input "true"
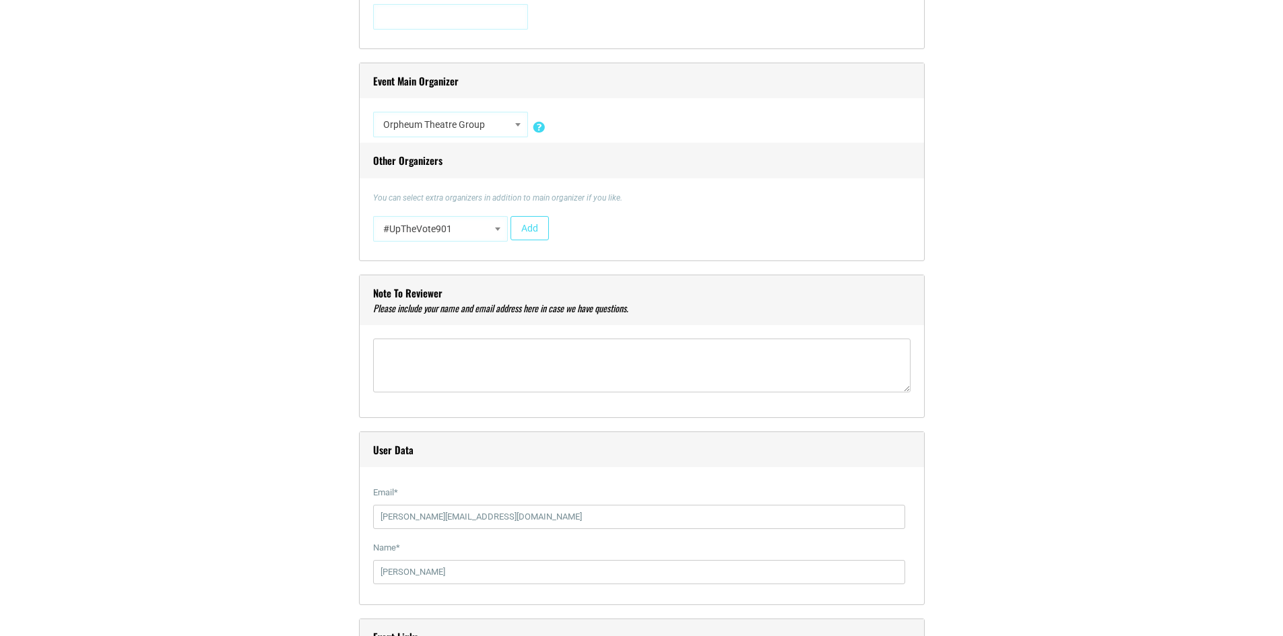
scroll to position [1010, 0]
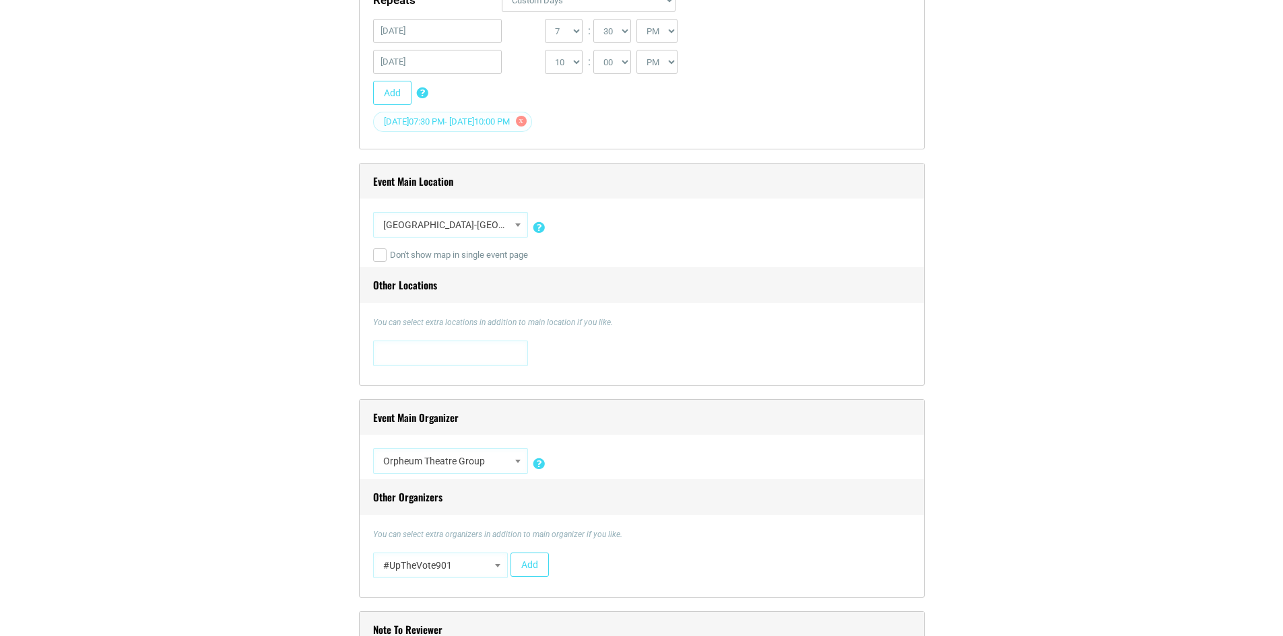
click at [515, 230] on span at bounding box center [517, 225] width 13 height 18
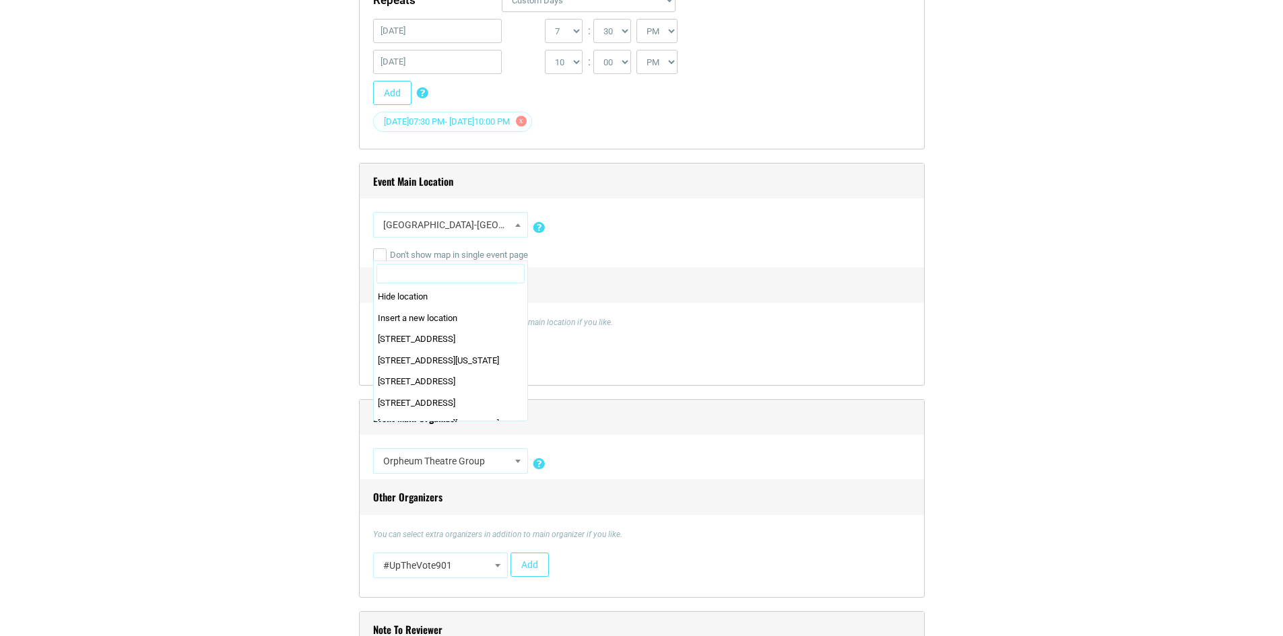
scroll to position [35651, 0]
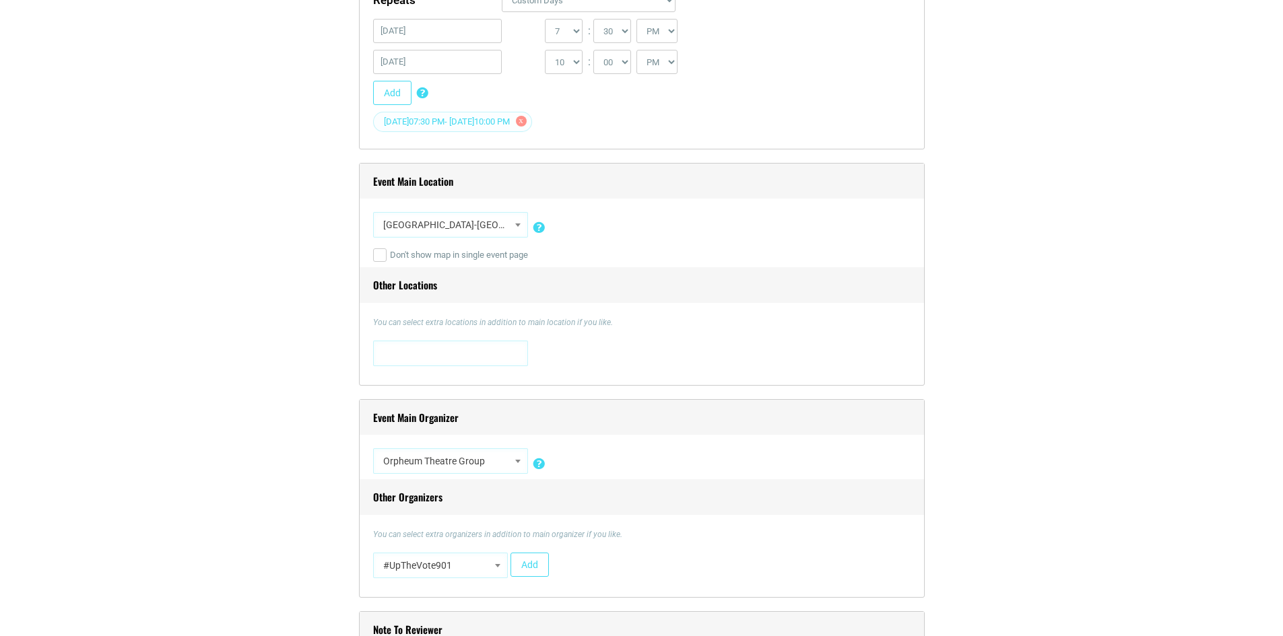
click at [822, 238] on div "Hide location Insert a new location 0 [STREET_ADDRESS][US_STATE] [STREET_ADDRES…" at bounding box center [641, 227] width 537 height 31
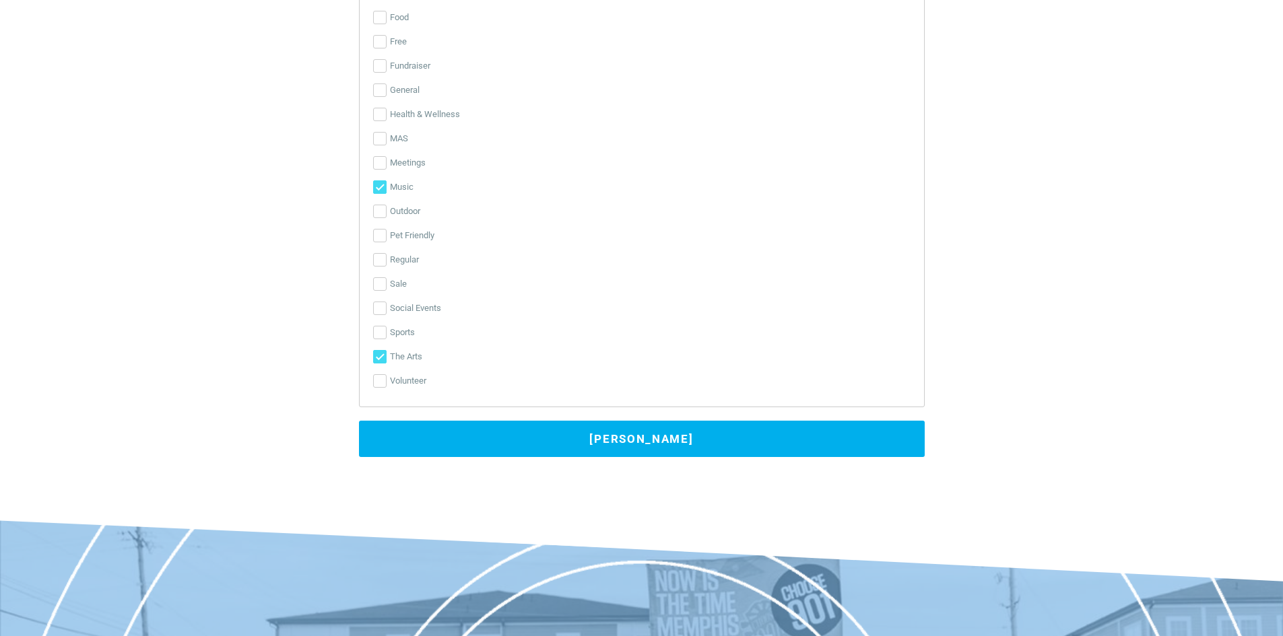
scroll to position [3233, 0]
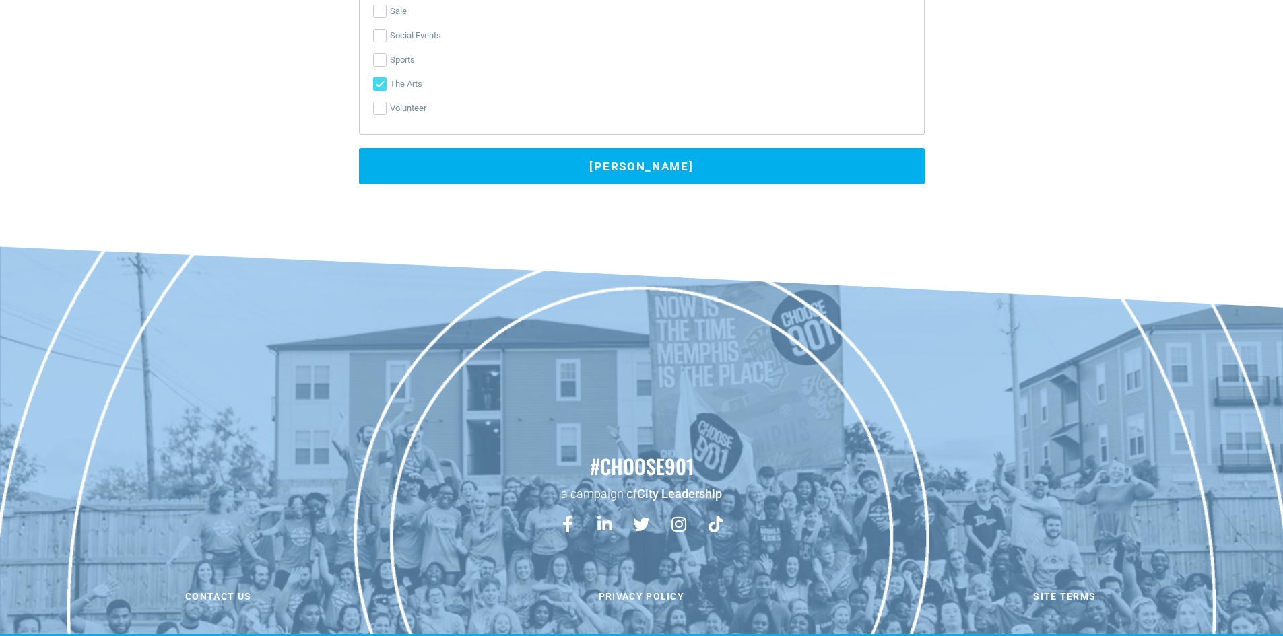
click at [655, 170] on button "[PERSON_NAME]" at bounding box center [642, 166] width 566 height 36
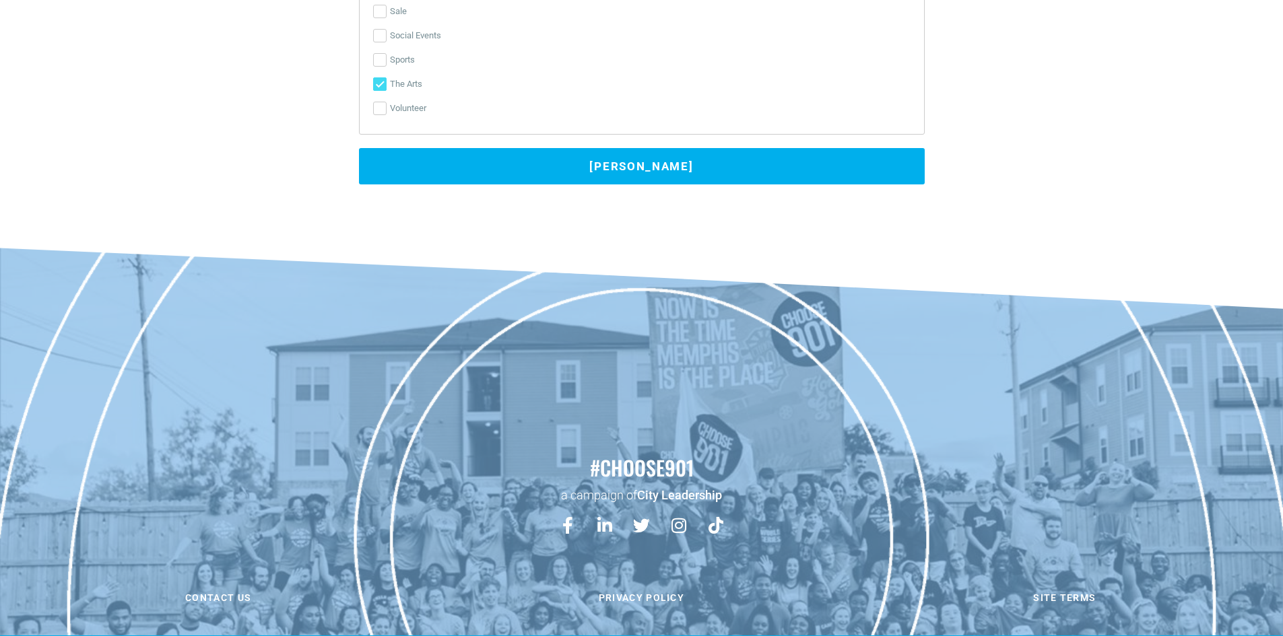
scroll to position [275, 0]
